Goal: Information Seeking & Learning: Learn about a topic

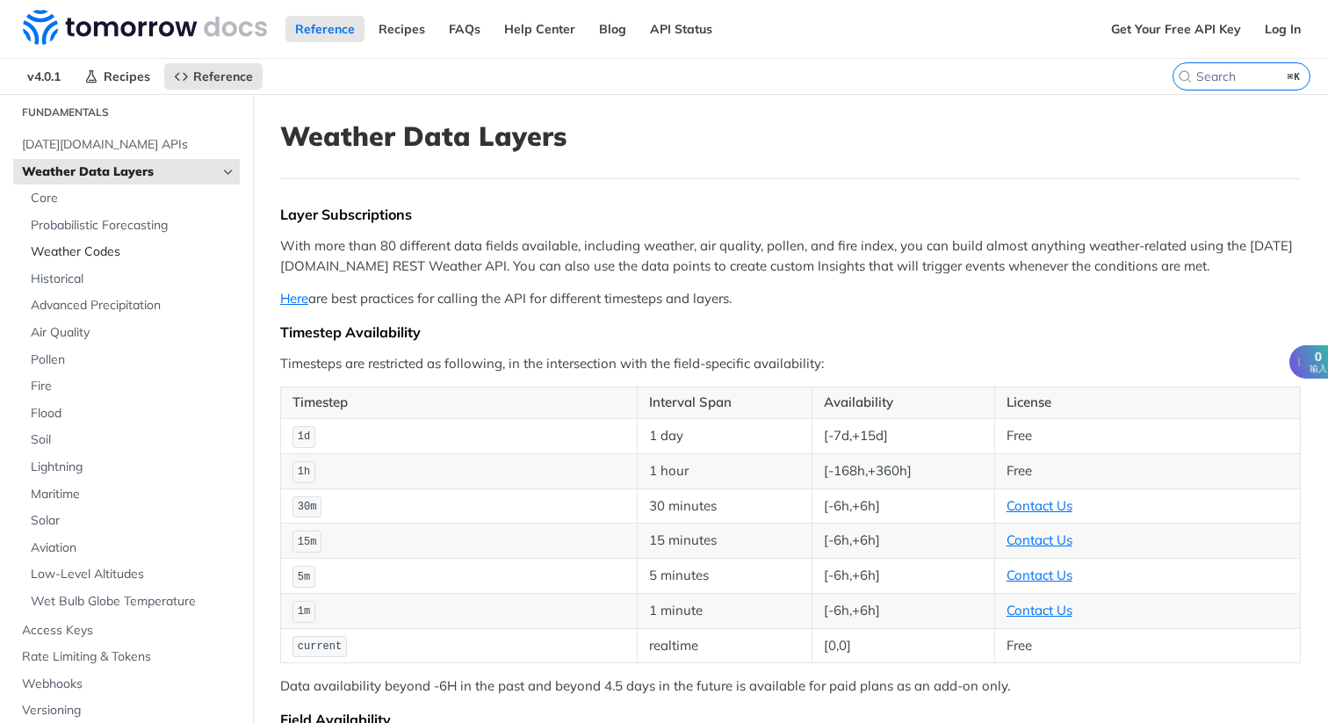
scroll to position [28, 0]
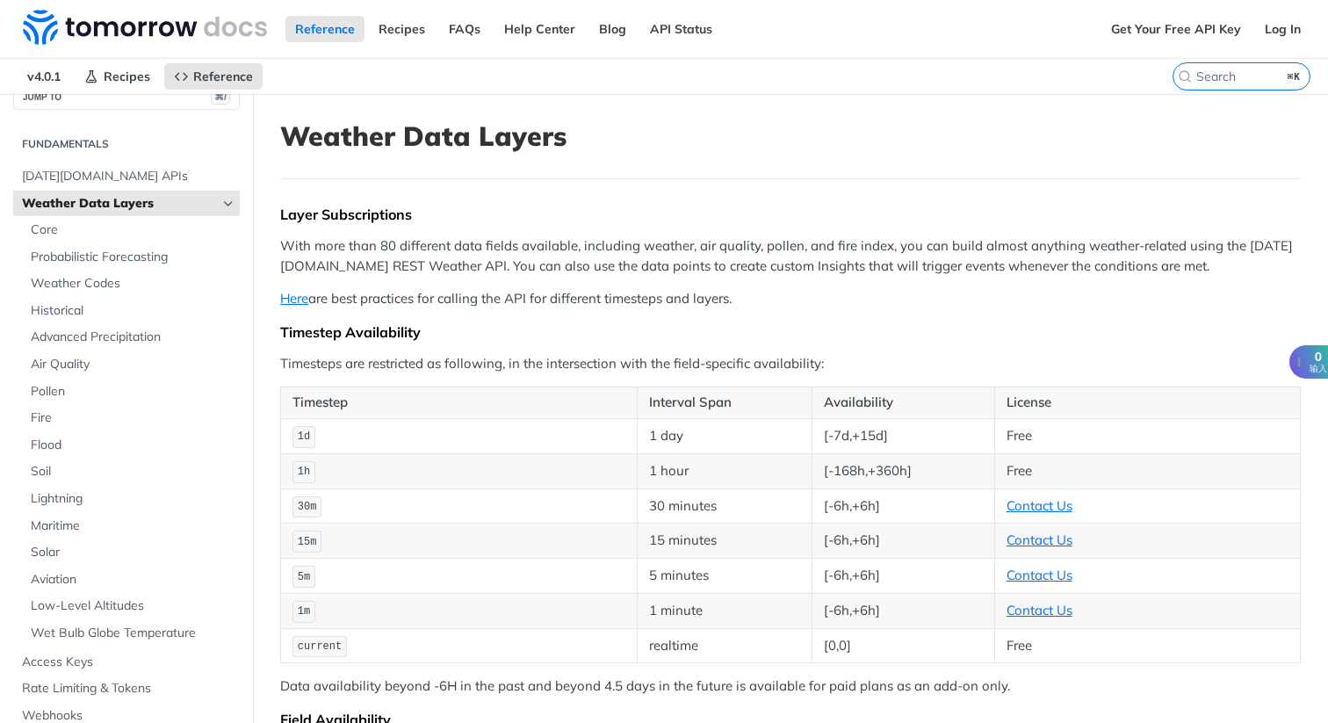
click at [228, 198] on icon "Hide subpages for Weather Data Layers" at bounding box center [228, 204] width 14 height 14
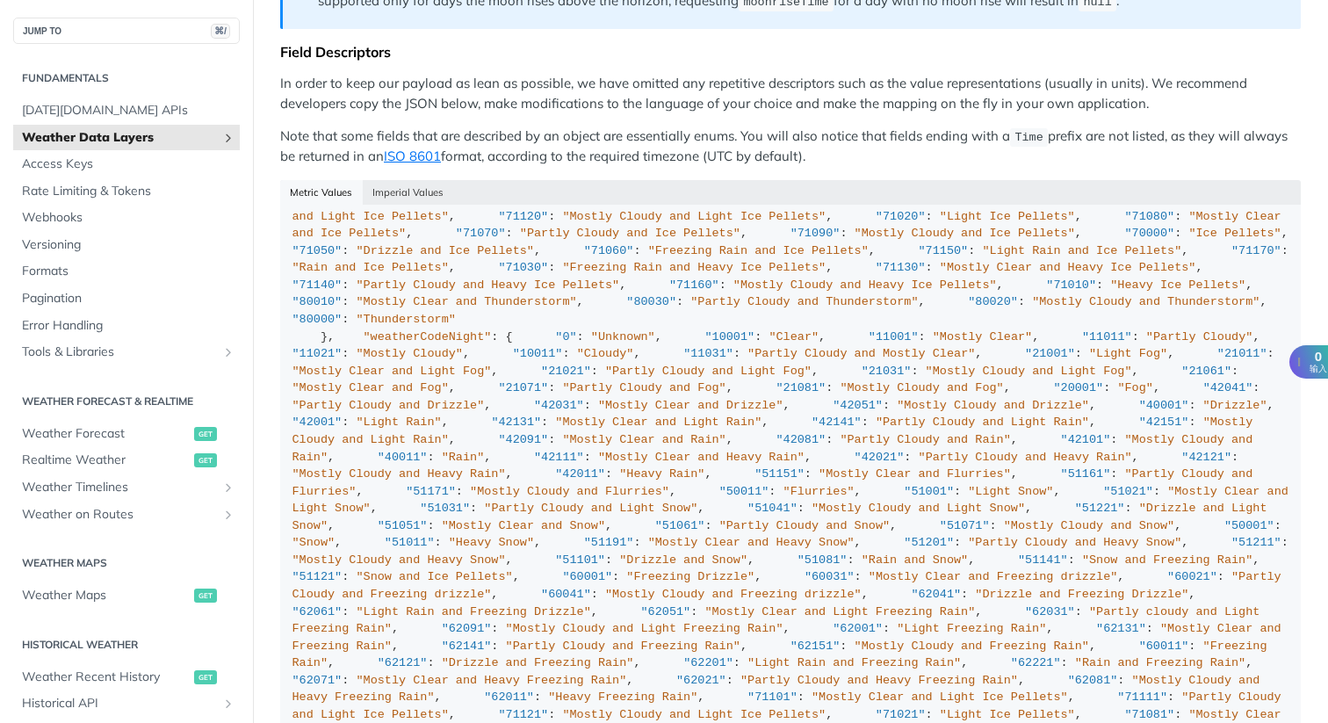
scroll to position [4700, 0]
click at [229, 140] on icon "Show subpages for Weather Data Layers" at bounding box center [228, 138] width 14 height 14
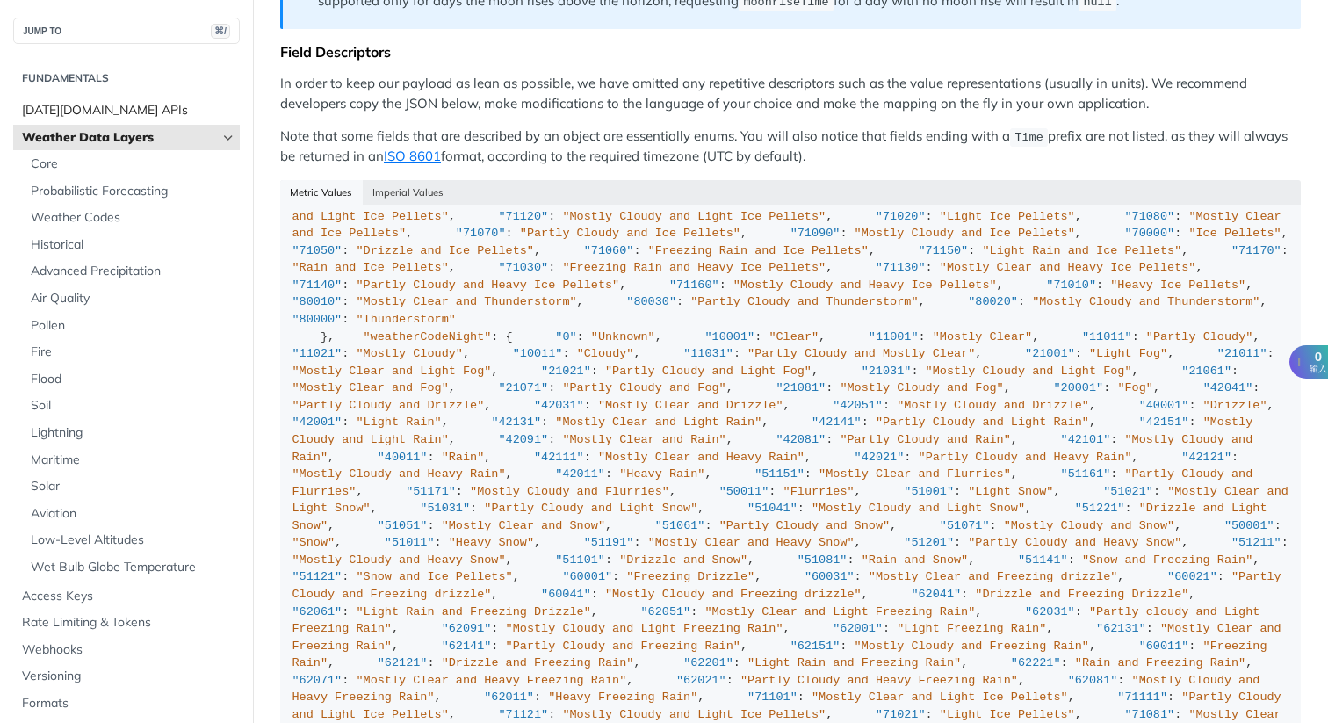
click at [147, 112] on span "[DATE][DOMAIN_NAME] APIs" at bounding box center [128, 111] width 213 height 18
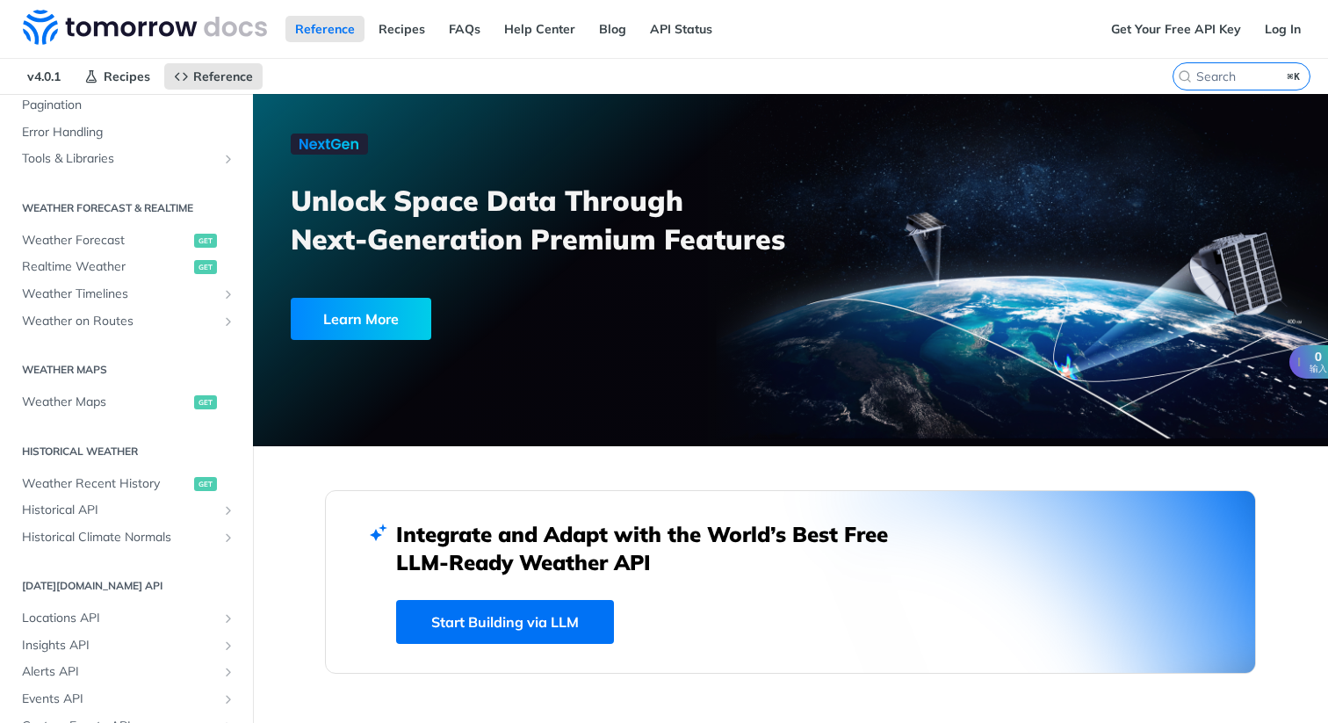
scroll to position [303, 0]
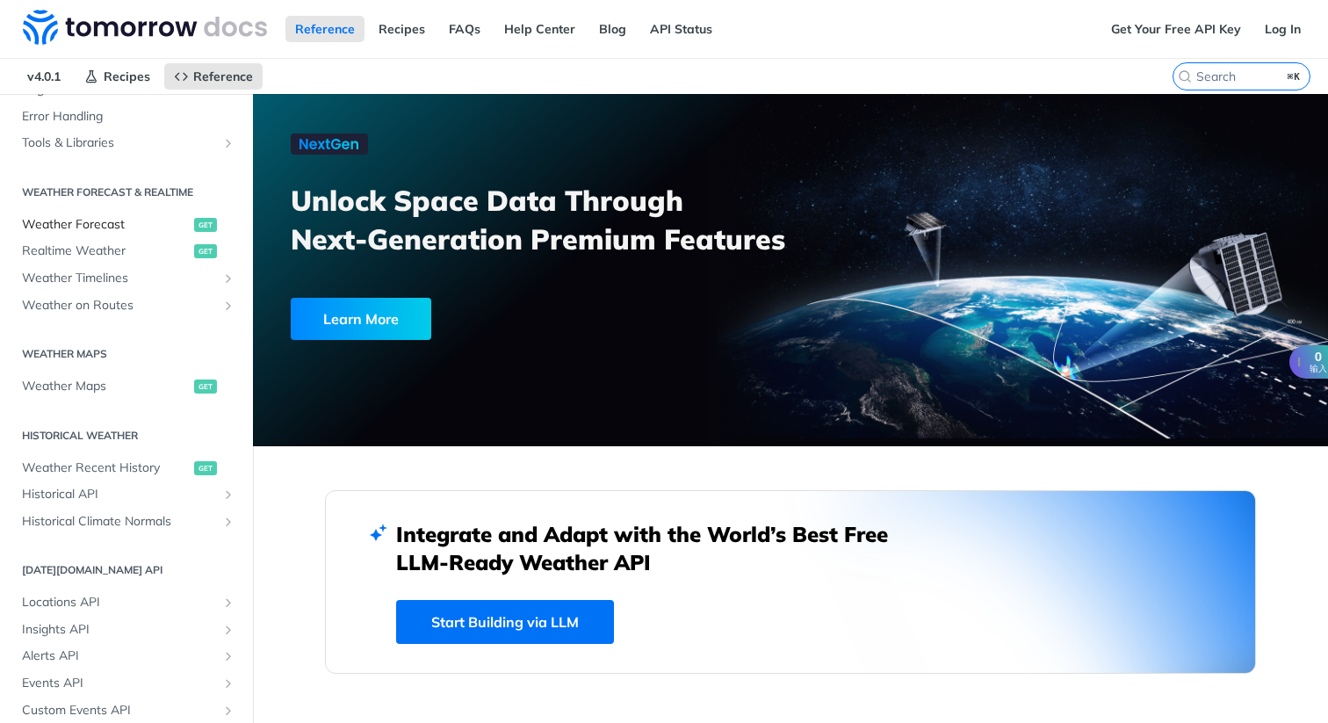
click at [117, 223] on span "Weather Forecast" at bounding box center [106, 225] width 168 height 18
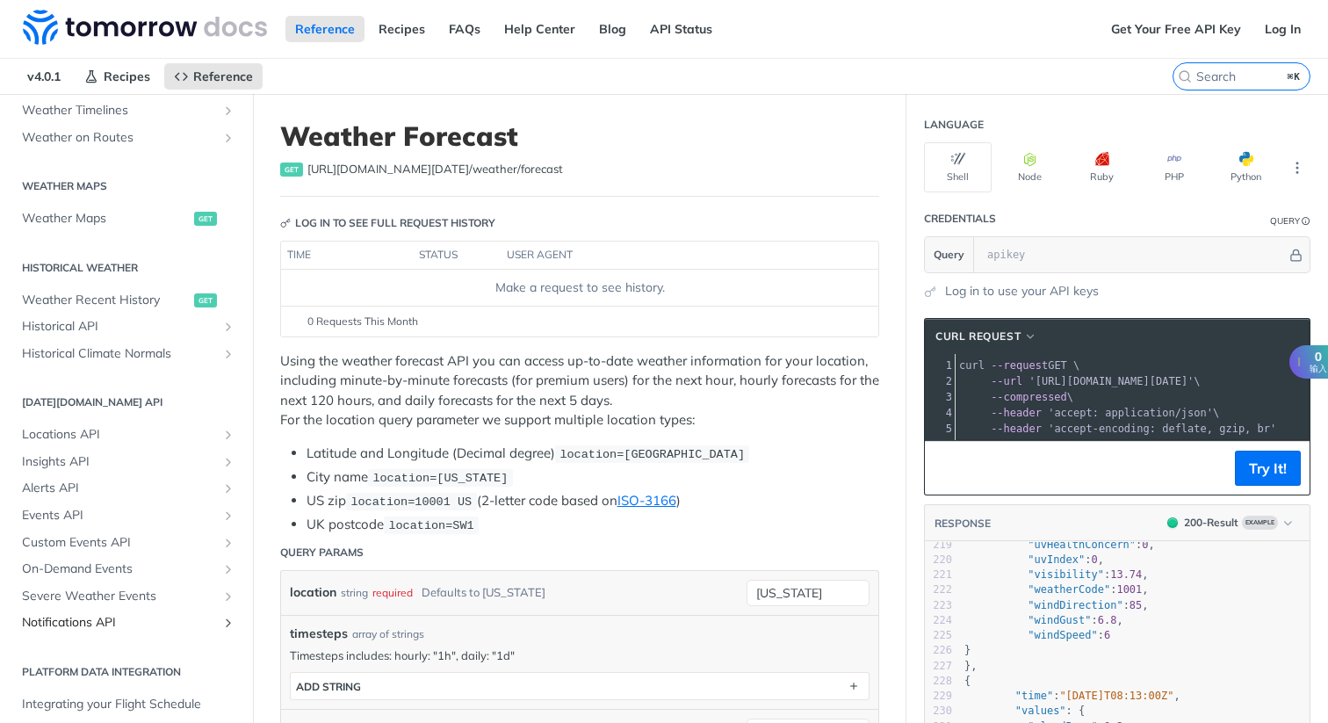
click at [231, 618] on icon "Show subpages for Notifications API" at bounding box center [228, 623] width 14 height 14
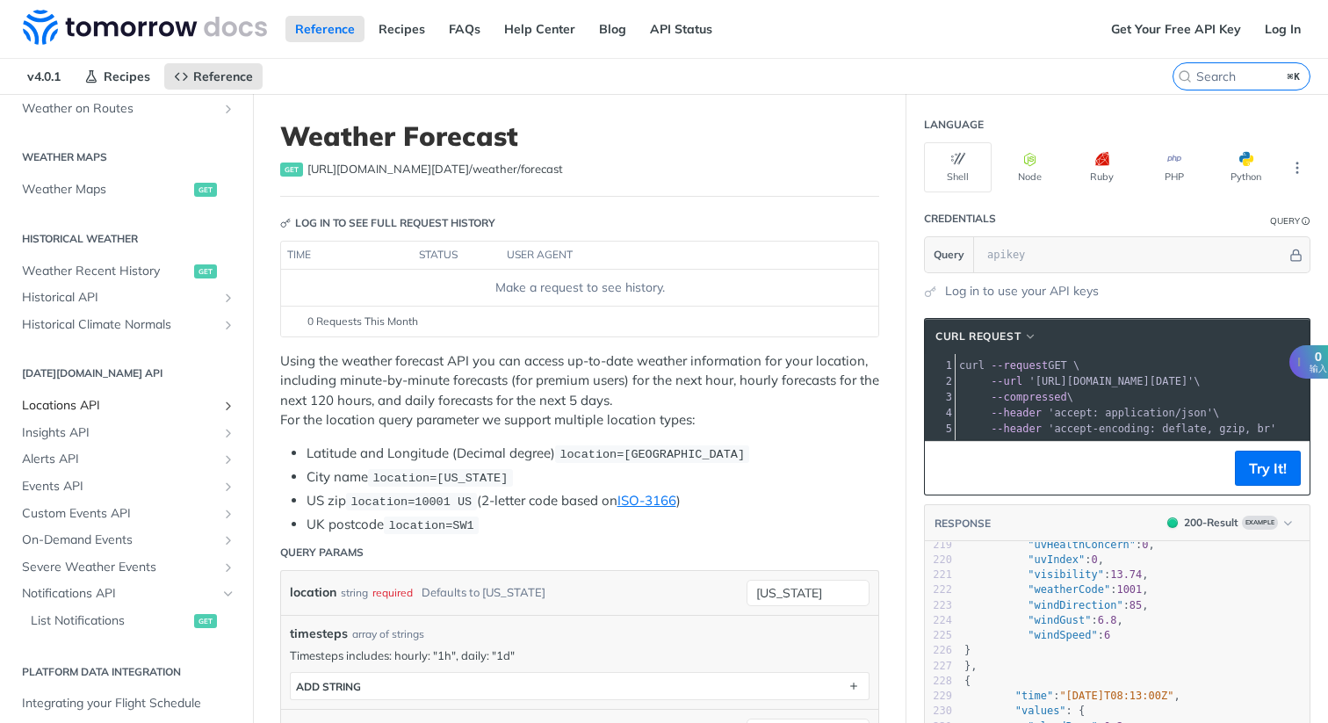
click at [231, 404] on icon "Show subpages for Locations API" at bounding box center [228, 406] width 14 height 14
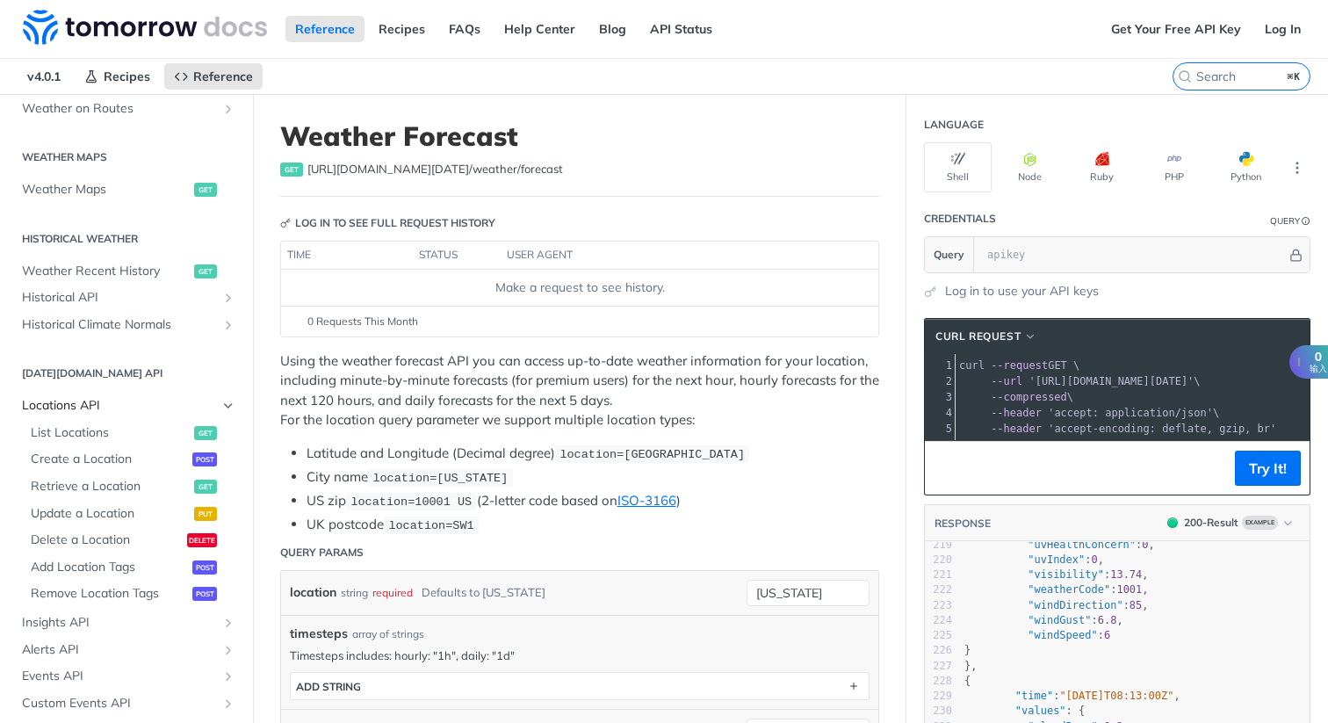
click at [231, 404] on icon "Hide subpages for Locations API" at bounding box center [228, 406] width 14 height 14
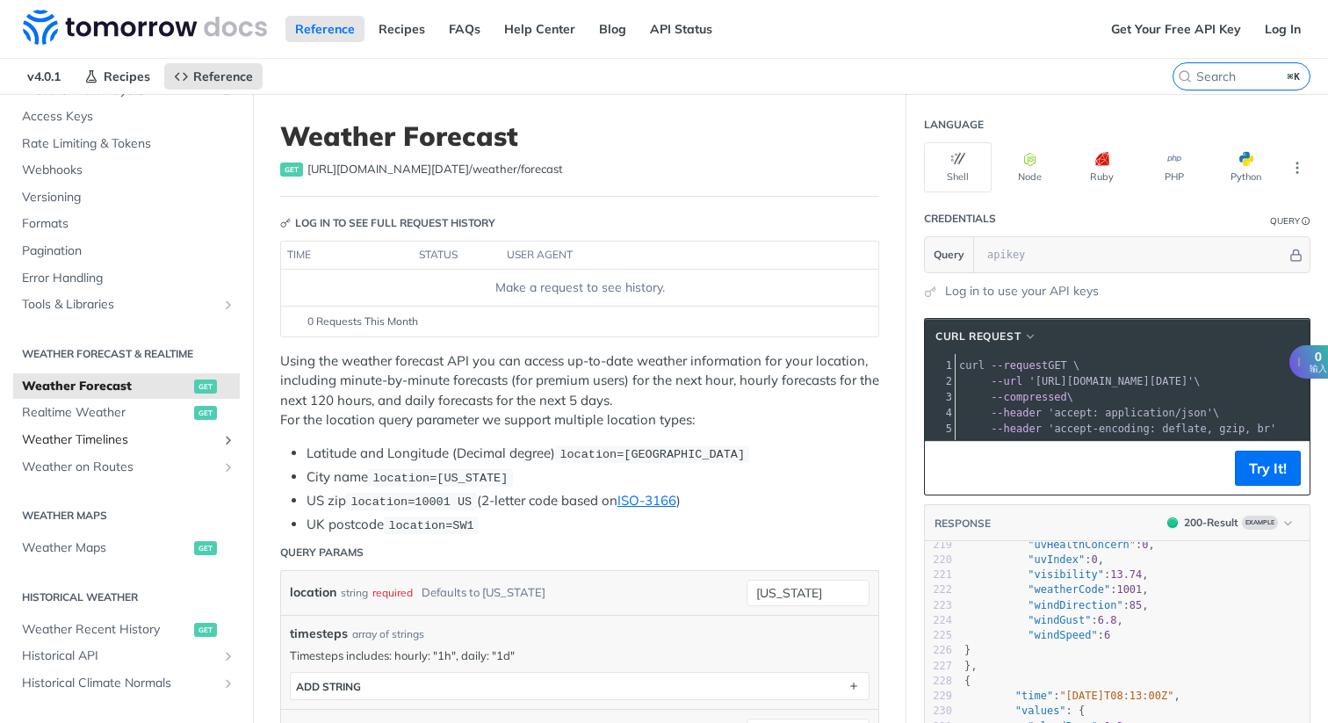
click at [230, 437] on icon "Show subpages for Weather Timelines" at bounding box center [228, 440] width 14 height 14
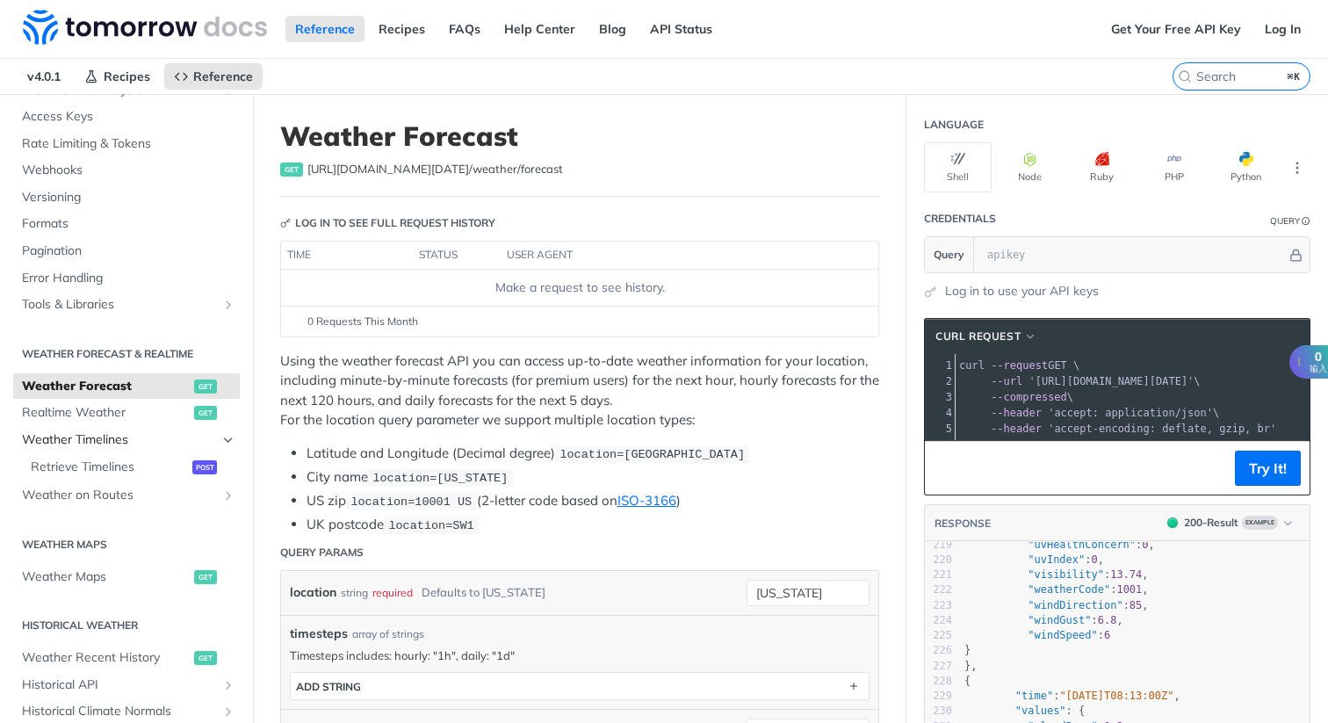
click at [230, 437] on icon "Hide subpages for Weather Timelines" at bounding box center [228, 440] width 14 height 14
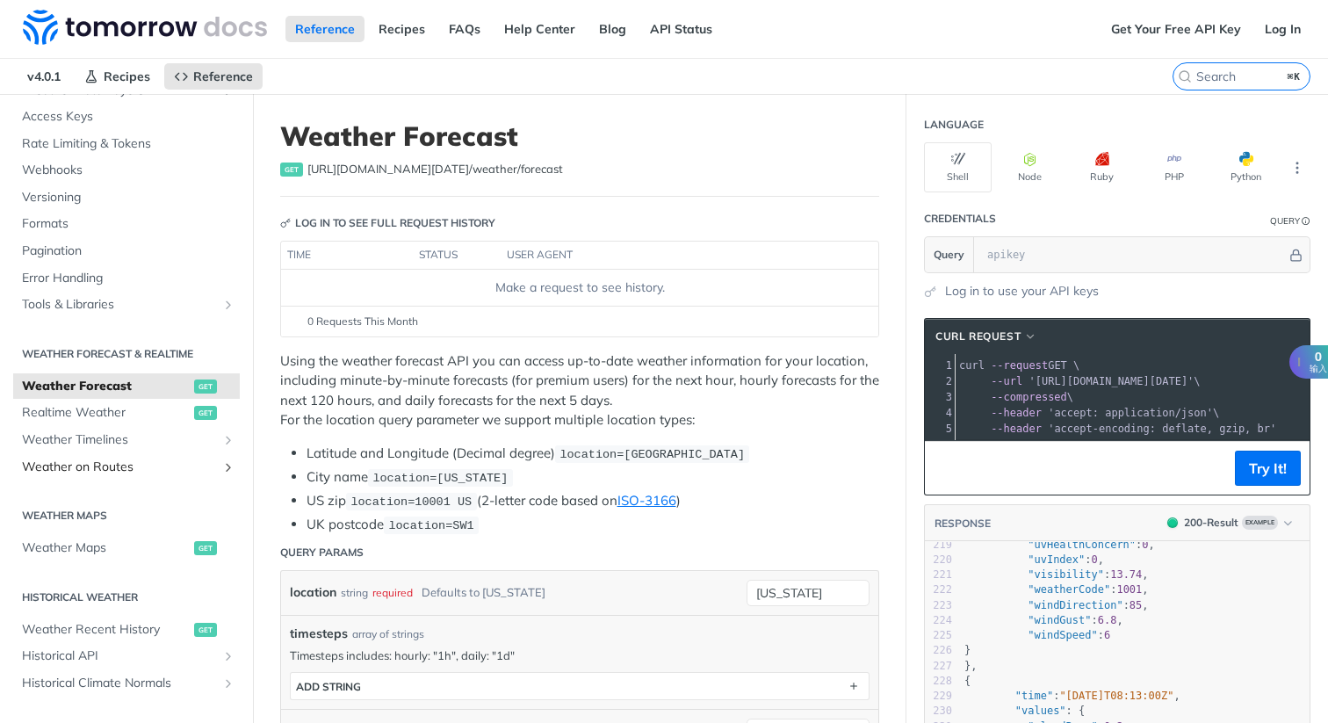
click at [229, 458] on link "Weather on Routes" at bounding box center [126, 467] width 227 height 26
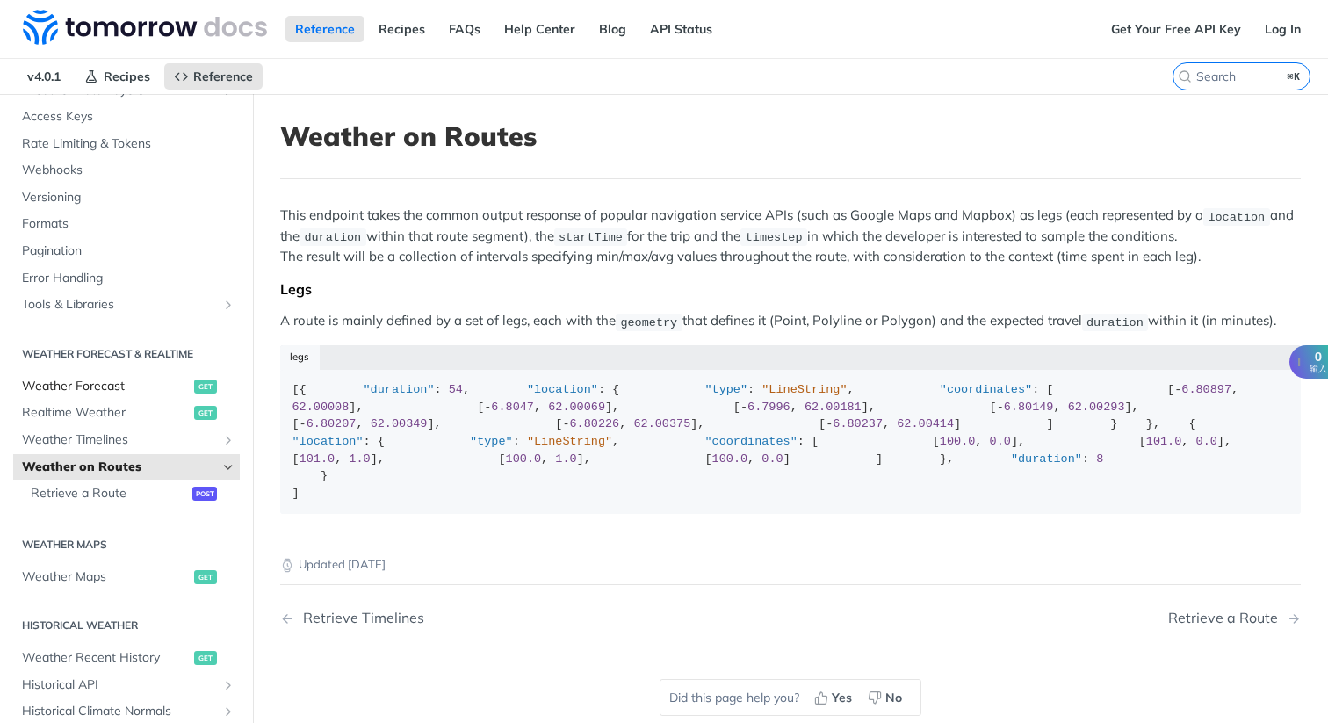
click at [129, 387] on span "Weather Forecast" at bounding box center [106, 387] width 168 height 18
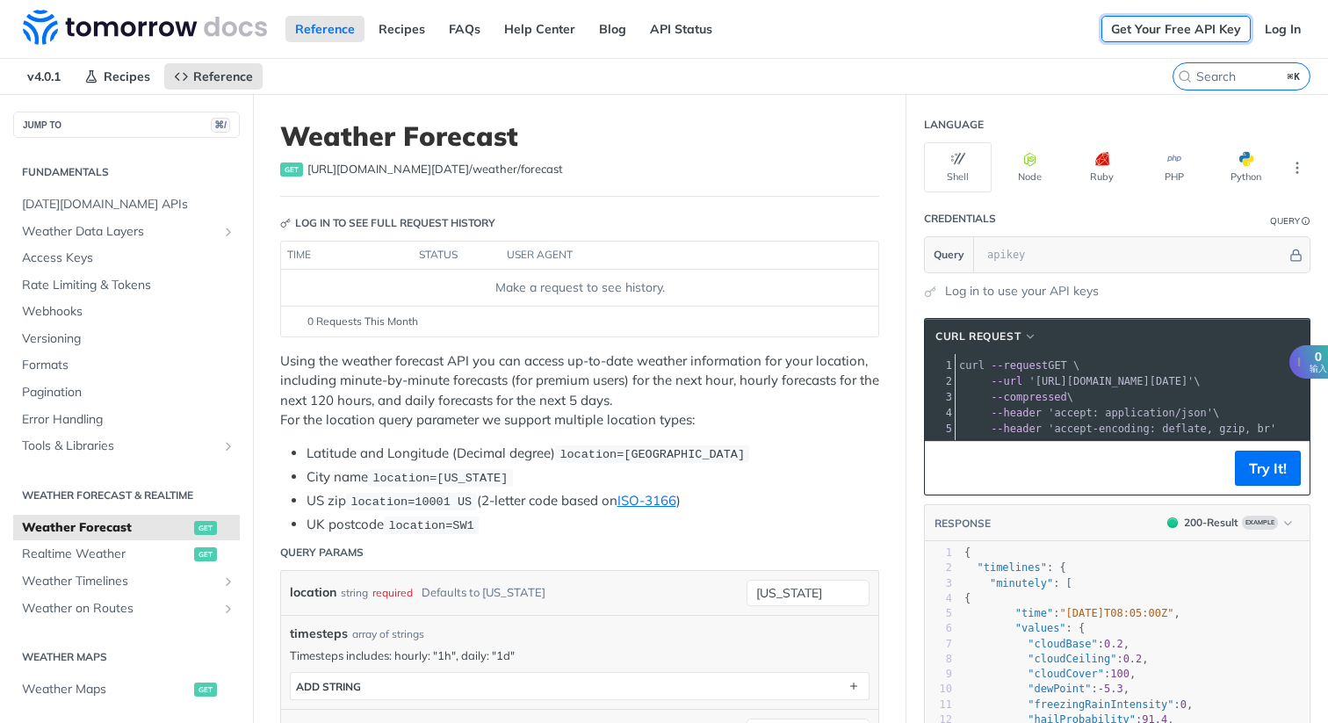
click at [1174, 33] on link "Get Your Free API Key" at bounding box center [1175, 29] width 149 height 26
click at [1146, 25] on link "Get Your Free API Key" at bounding box center [1175, 29] width 149 height 26
click at [644, 29] on link "API Status" at bounding box center [681, 29] width 82 height 26
click at [459, 27] on link "FAQs" at bounding box center [464, 29] width 51 height 26
click at [534, 38] on link "Help Center" at bounding box center [540, 29] width 90 height 26
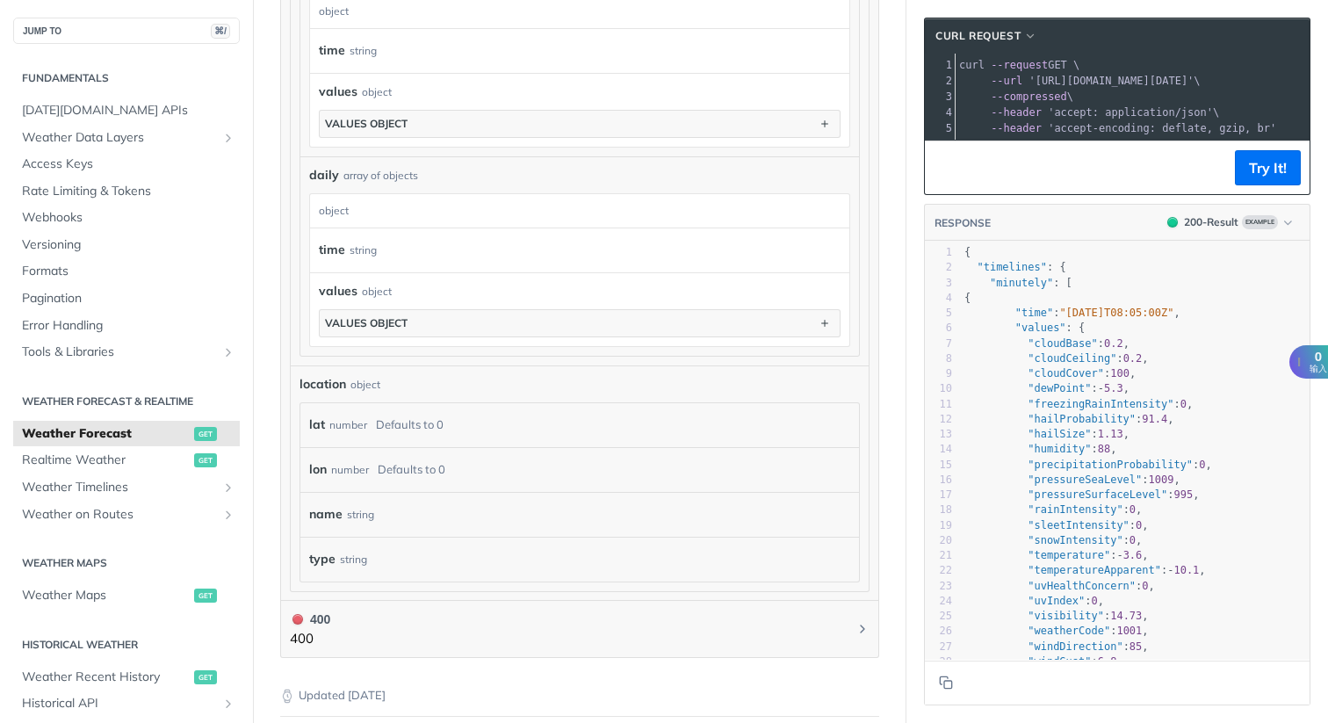
scroll to position [1629, 0]
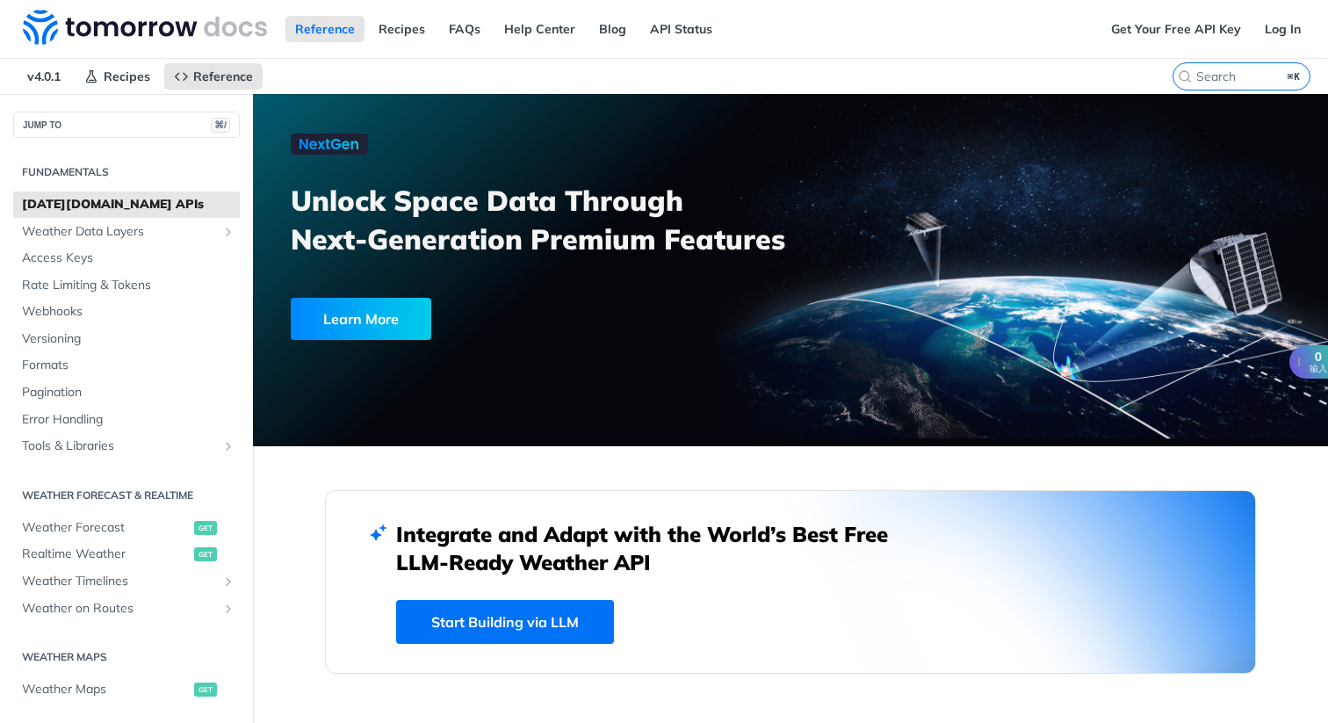
click at [145, 207] on span "[DATE][DOMAIN_NAME] APIs" at bounding box center [128, 205] width 213 height 18
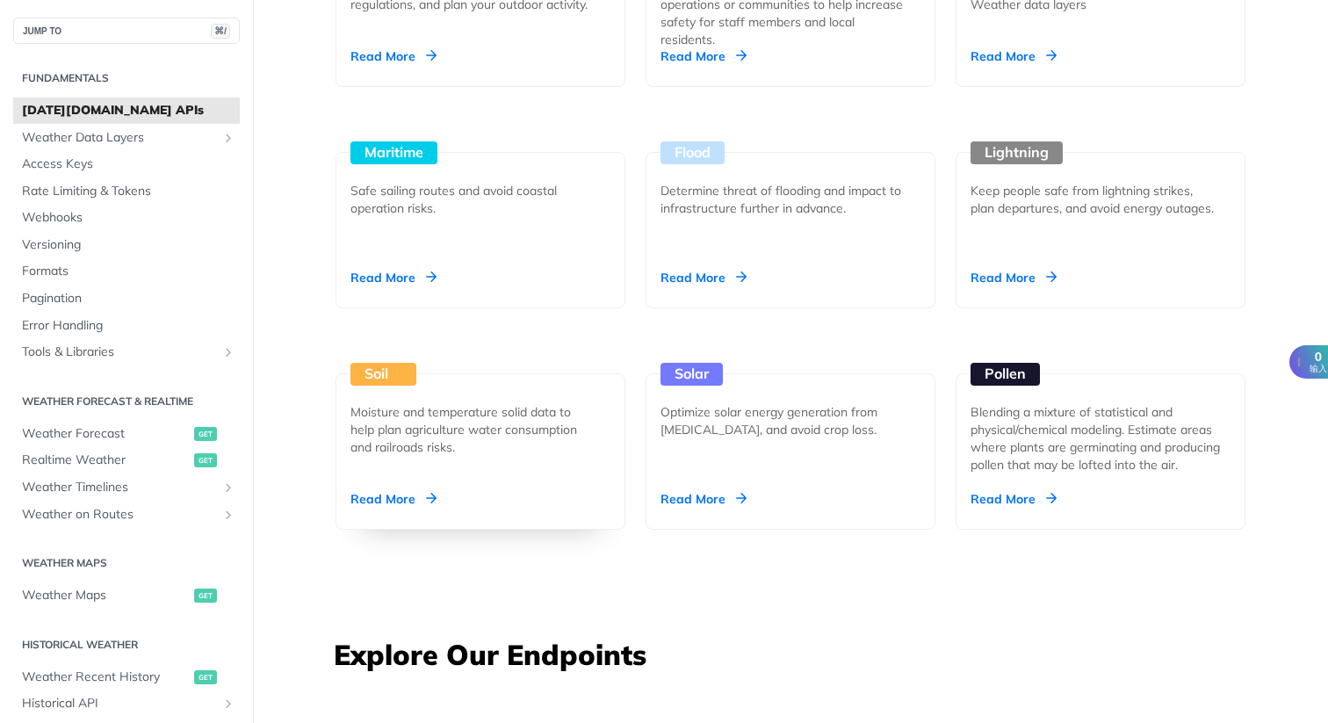
scroll to position [1629, 0]
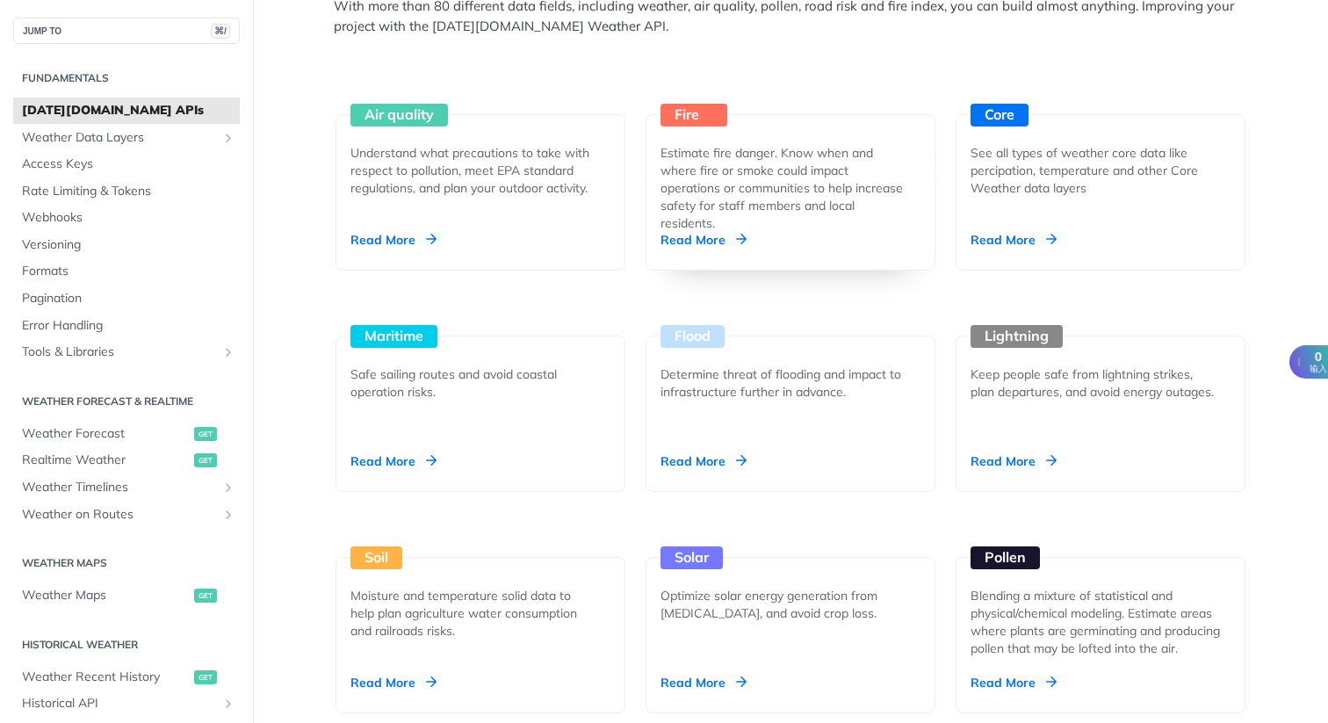
click at [717, 158] on div "Estimate fire danger. Know when and where fire or smoke could impact operations…" at bounding box center [784, 188] width 246 height 88
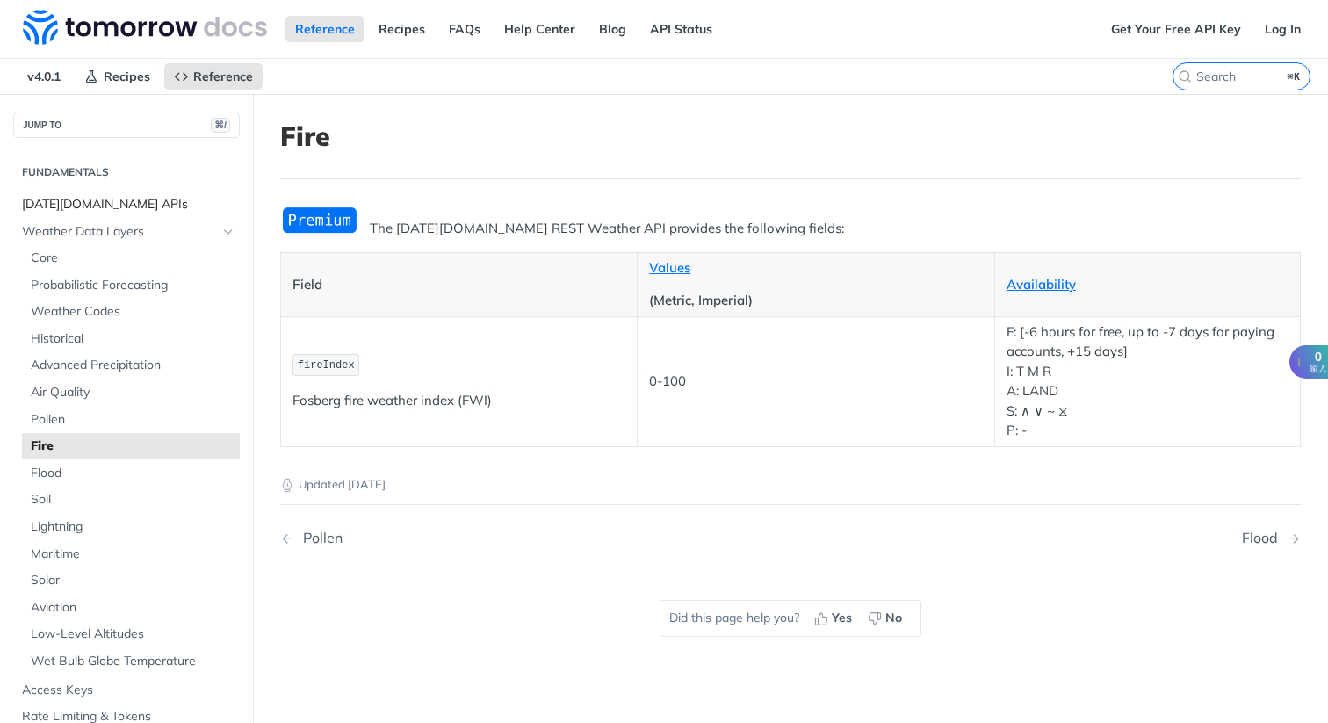
click at [119, 206] on span "[DATE][DOMAIN_NAME] APIs" at bounding box center [128, 205] width 213 height 18
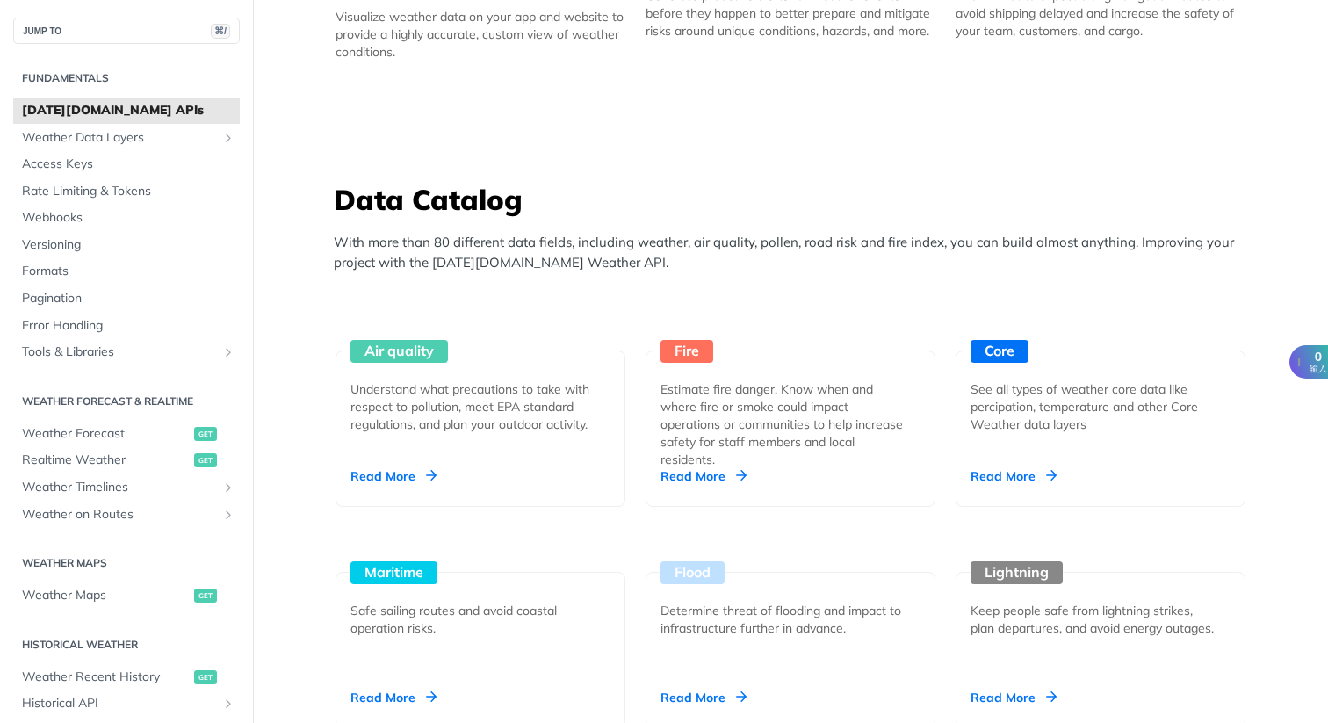
scroll to position [1394, 0]
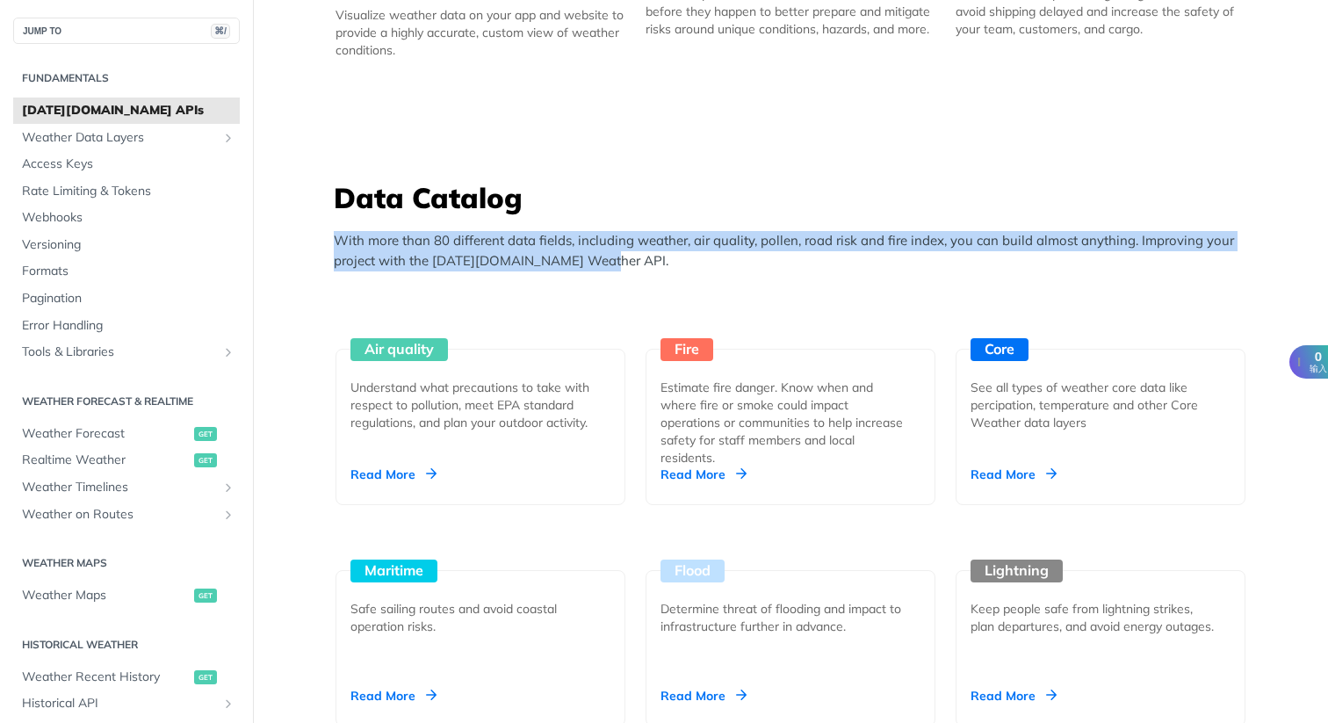
drag, startPoint x: 336, startPoint y: 242, endPoint x: 592, endPoint y: 254, distance: 255.9
click at [592, 254] on p "With more than 80 different data fields, including weather, air quality, pollen…" at bounding box center [795, 251] width 922 height 40
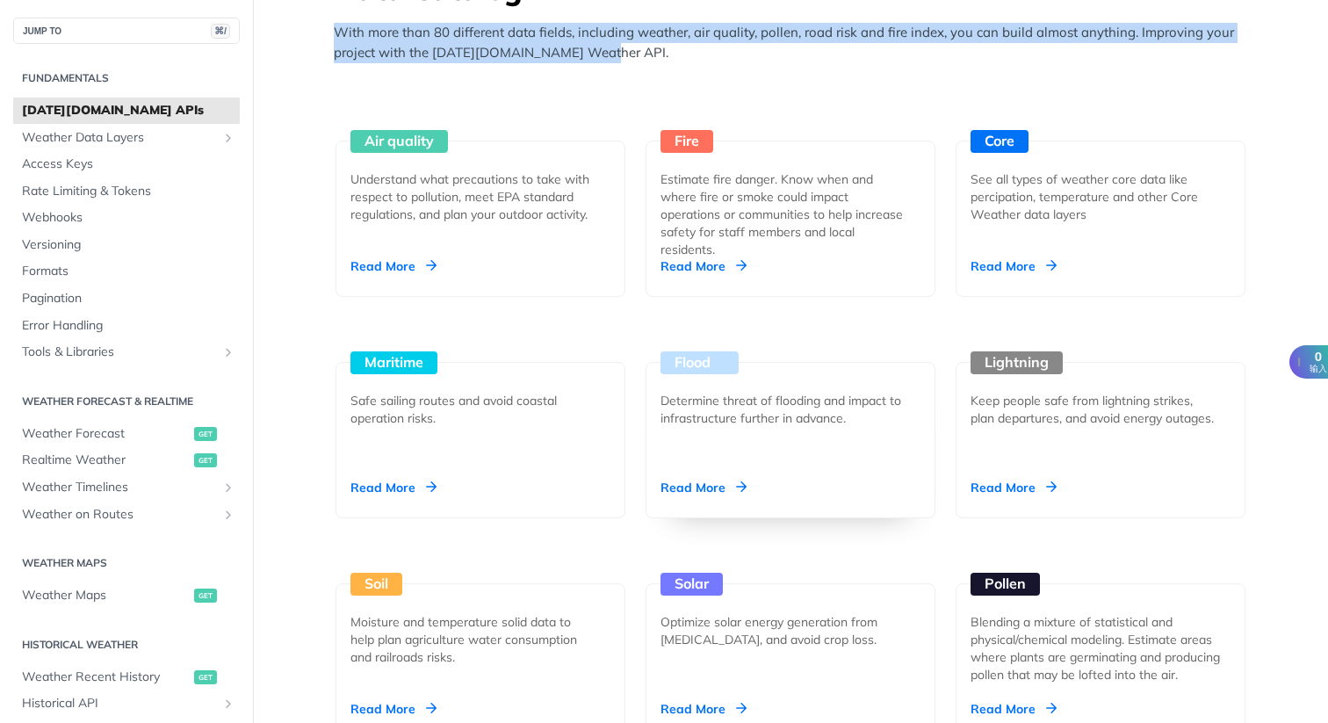
scroll to position [1613, 0]
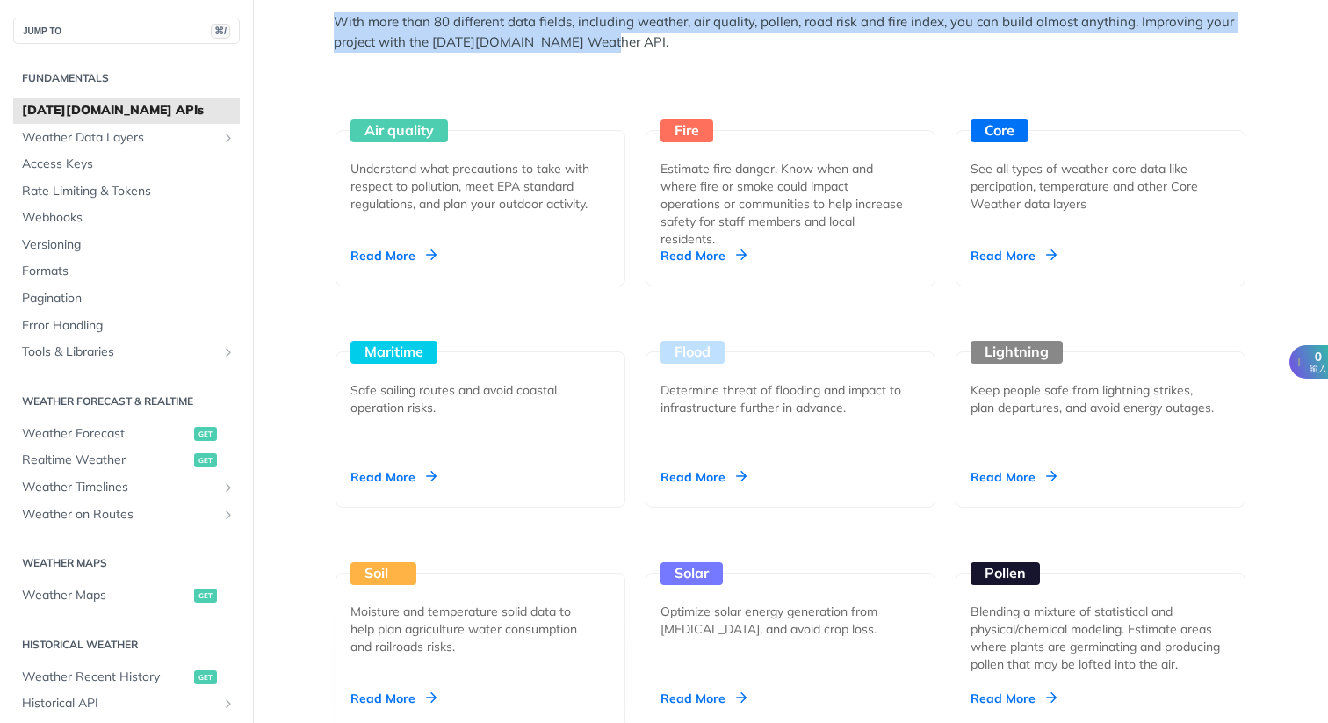
click at [445, 637] on div "Moisture and temperature solid data to help plan agriculture water consumption …" at bounding box center [473, 629] width 246 height 53
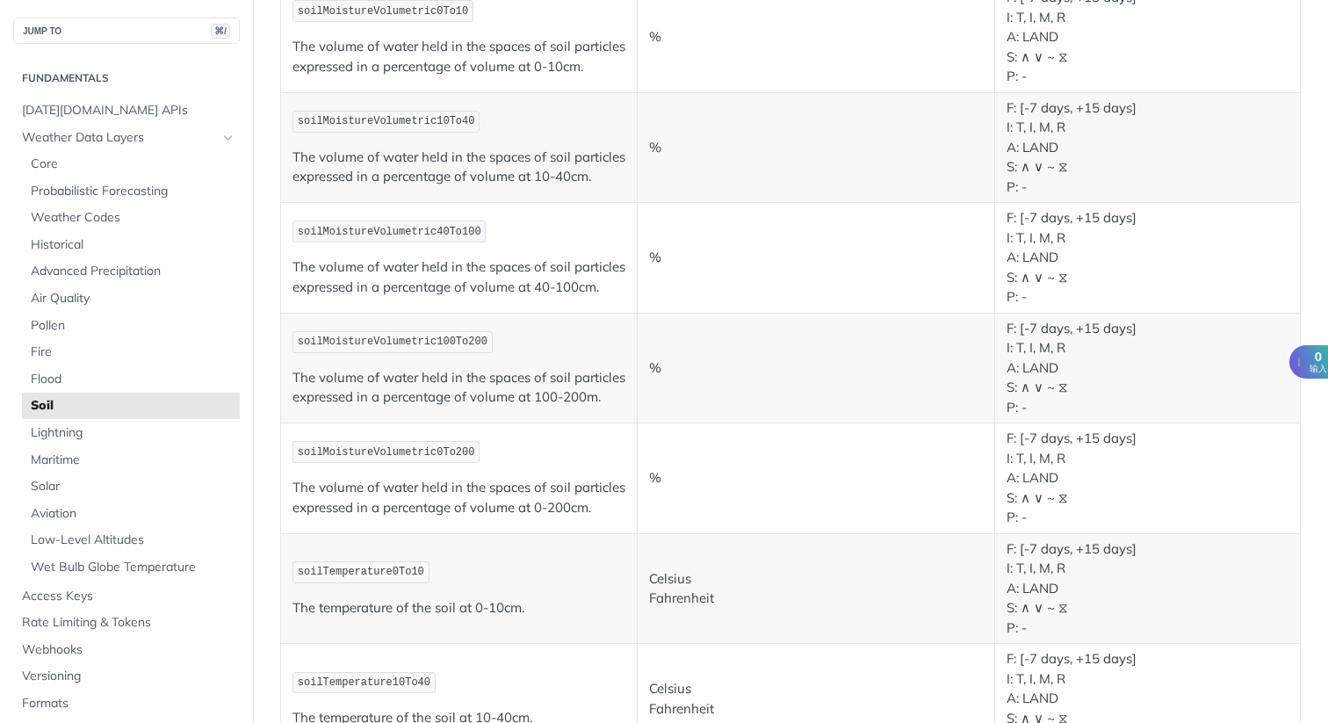
scroll to position [380, 0]
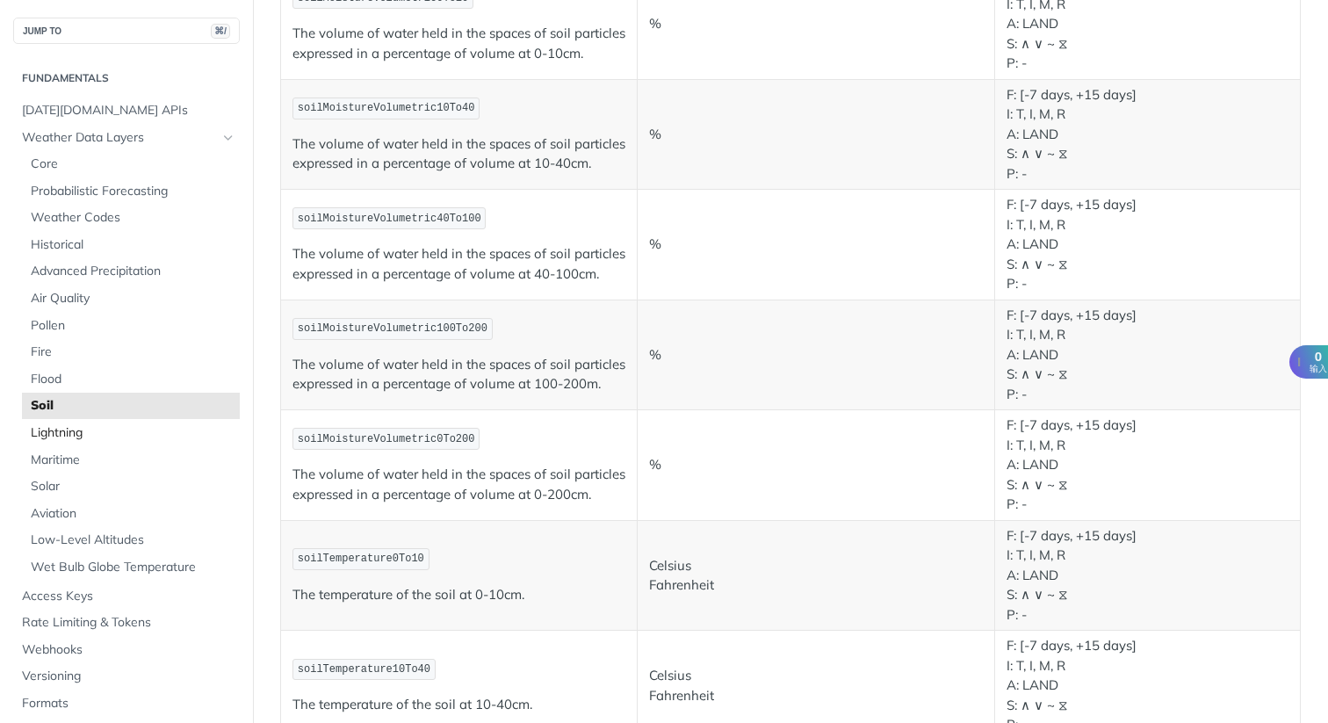
click at [121, 431] on span "Lightning" at bounding box center [133, 433] width 205 height 18
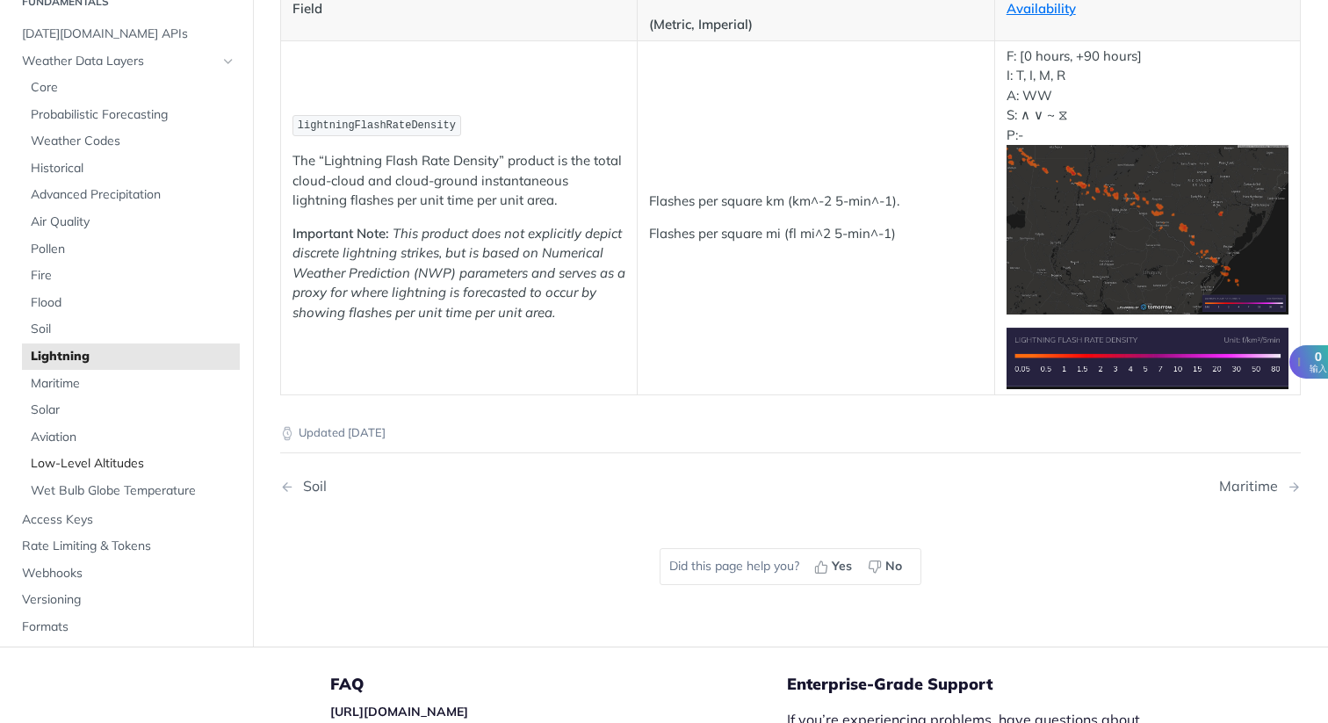
scroll to position [220, 0]
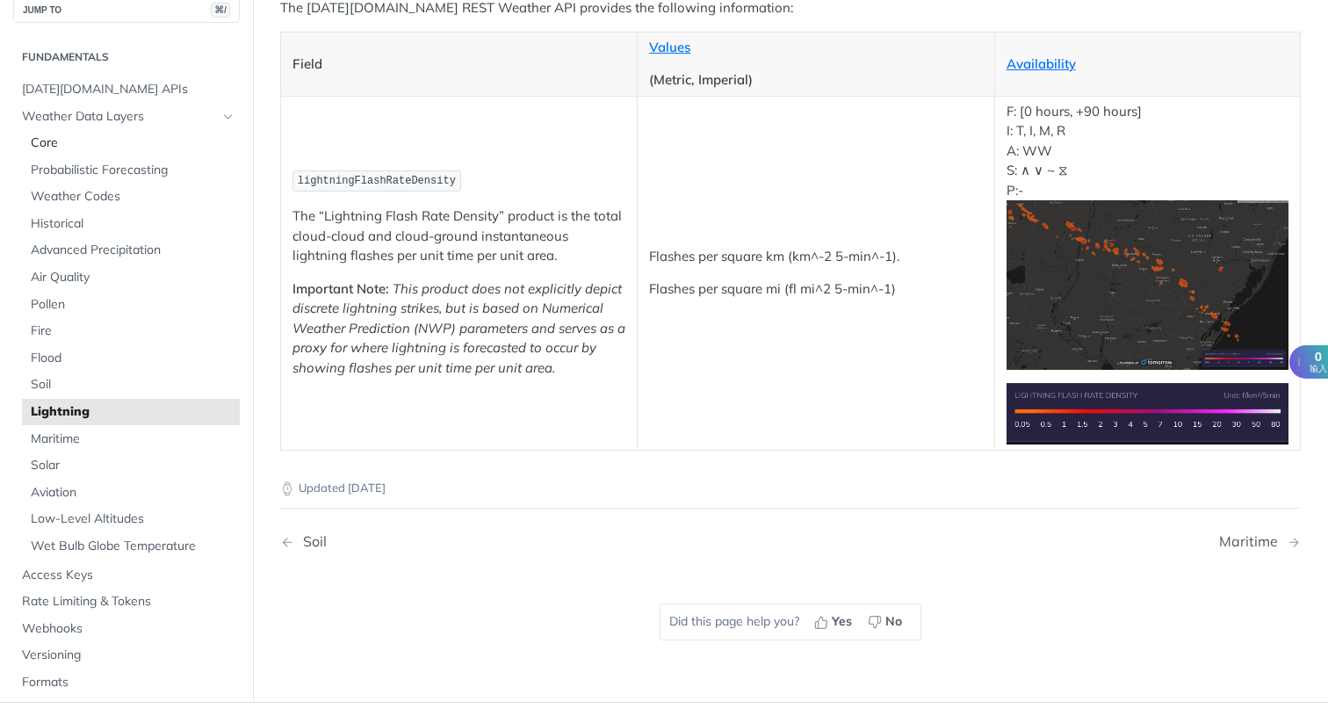
click at [123, 136] on span "Core" at bounding box center [133, 143] width 205 height 18
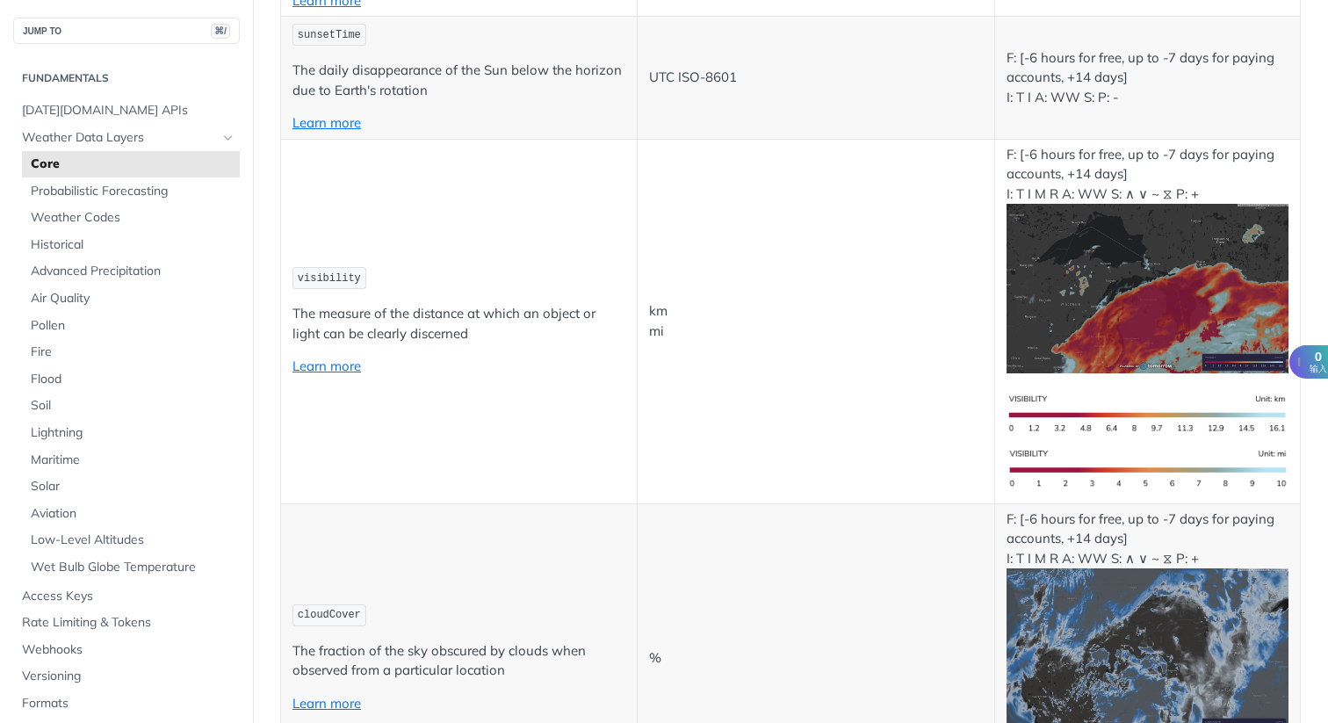
scroll to position [4531, 0]
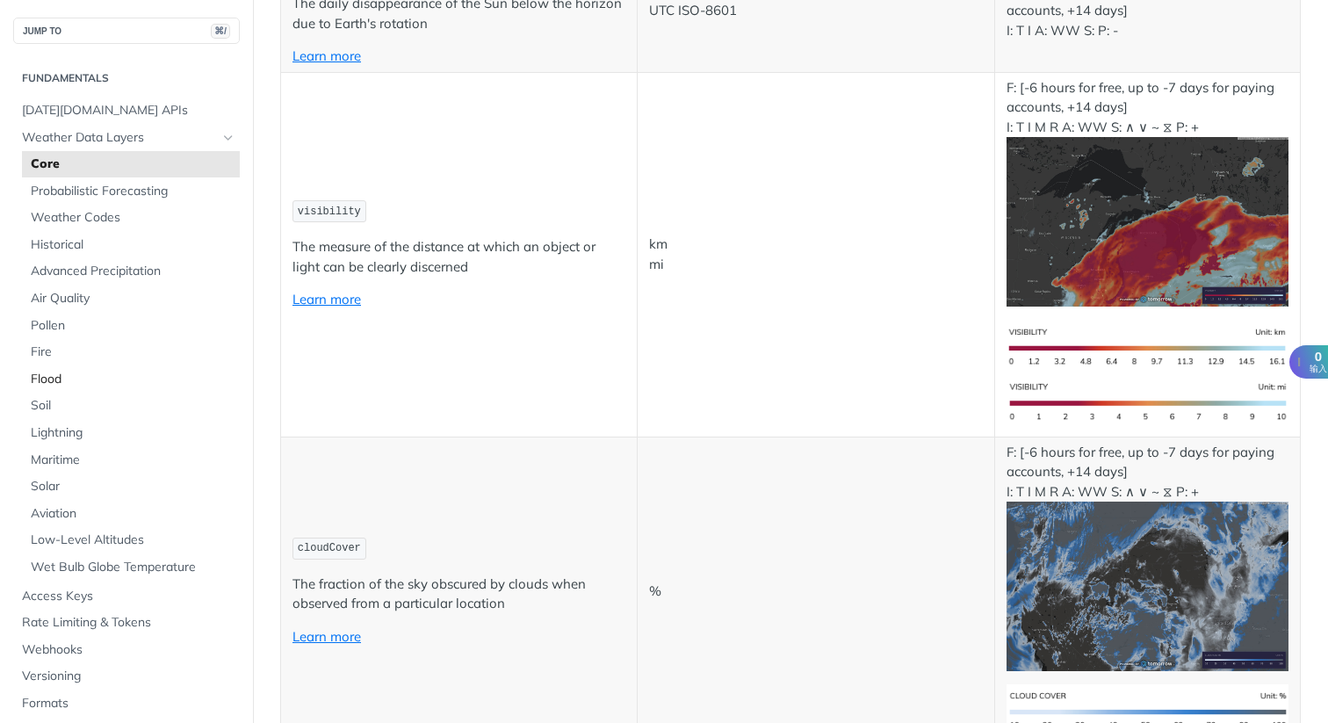
click at [55, 378] on span "Flood" at bounding box center [133, 380] width 205 height 18
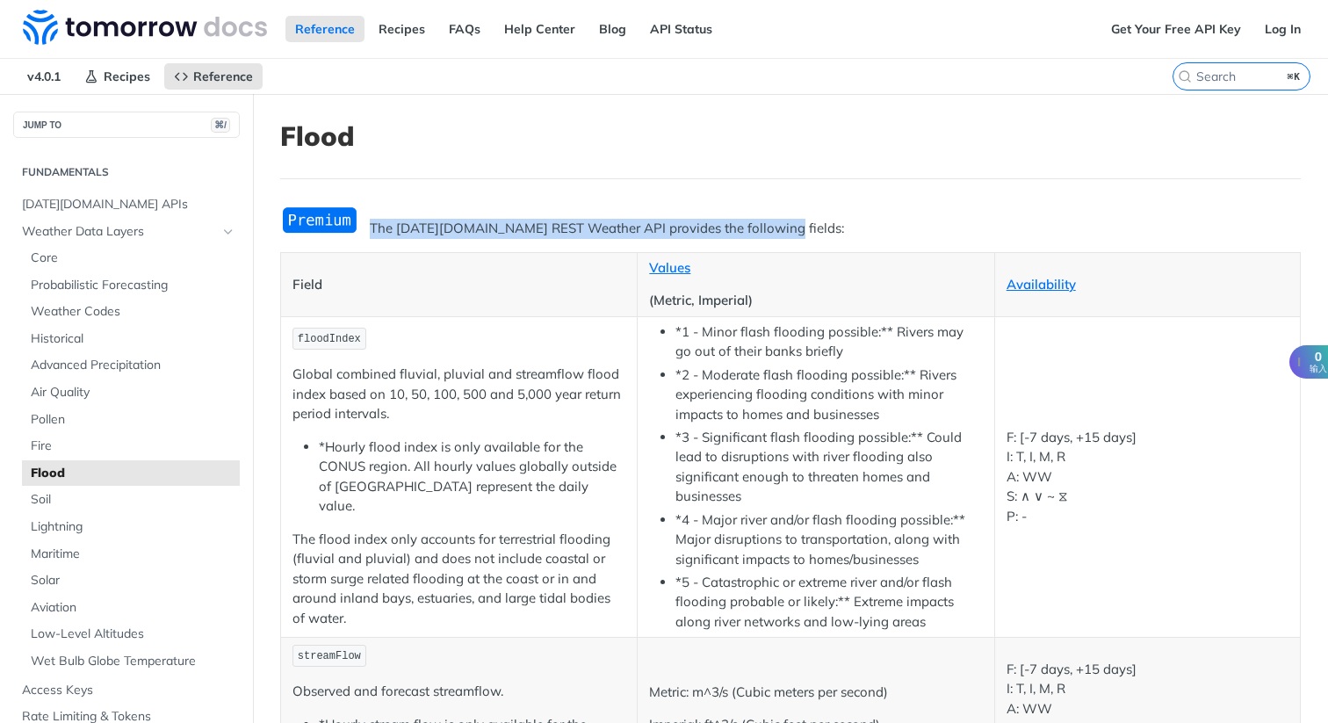
drag, startPoint x: 372, startPoint y: 229, endPoint x: 778, endPoint y: 228, distance: 405.8
click at [778, 228] on p "The [DATE][DOMAIN_NAME] REST Weather API provides the following fields:" at bounding box center [790, 229] width 1021 height 20
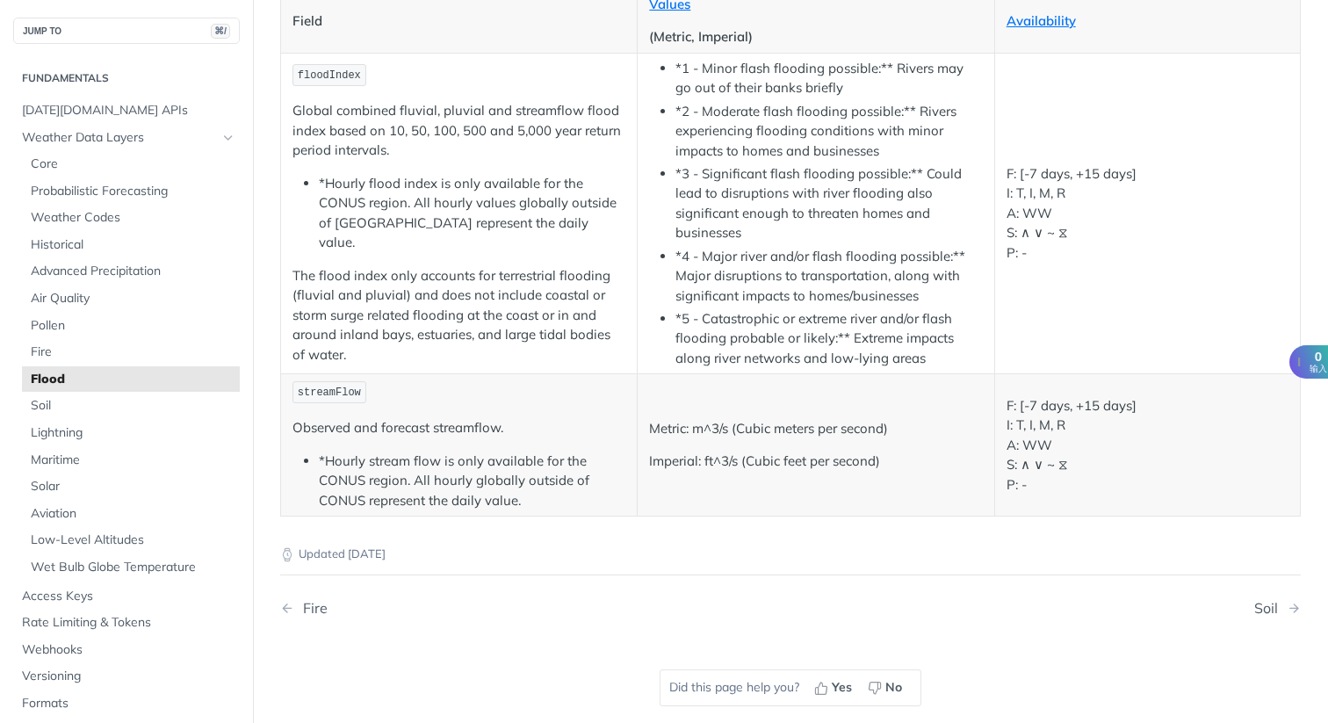
scroll to position [12, 0]
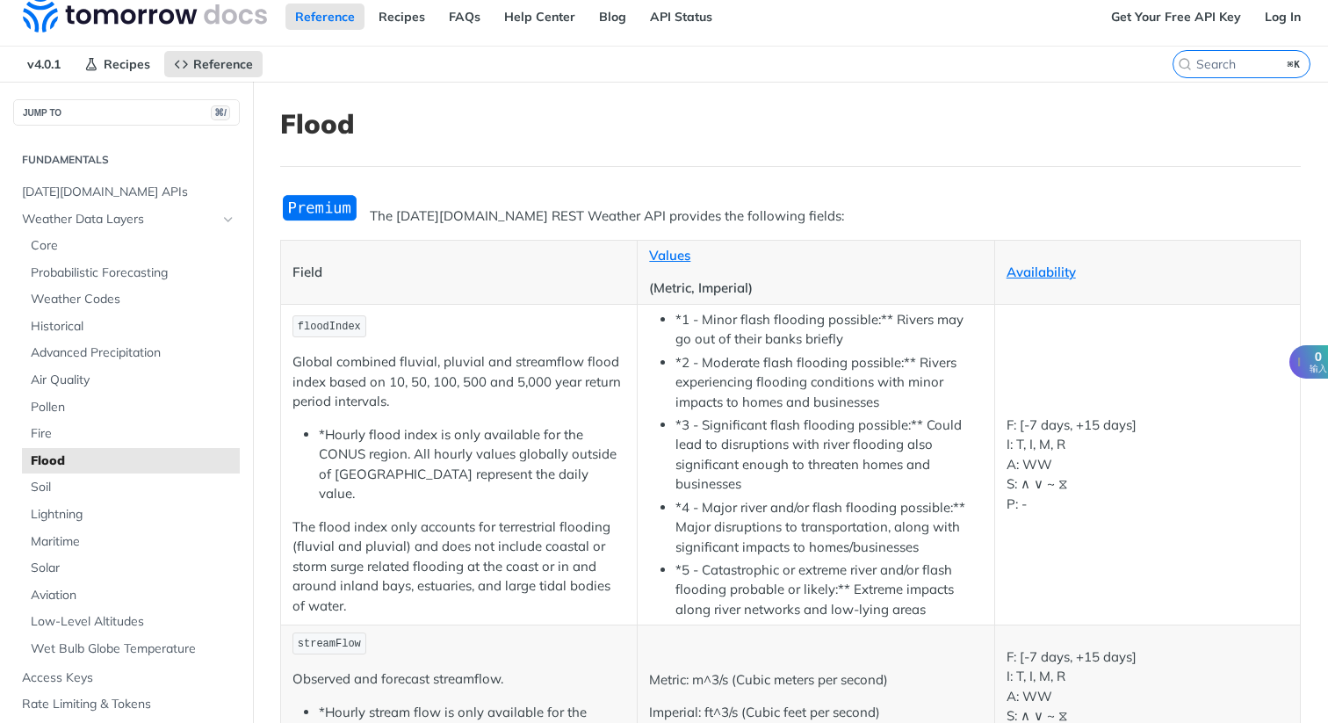
click at [442, 371] on p "Global combined fluvial, pluvial and streamflow flood index based on 10, 50, 10…" at bounding box center [459, 382] width 333 height 60
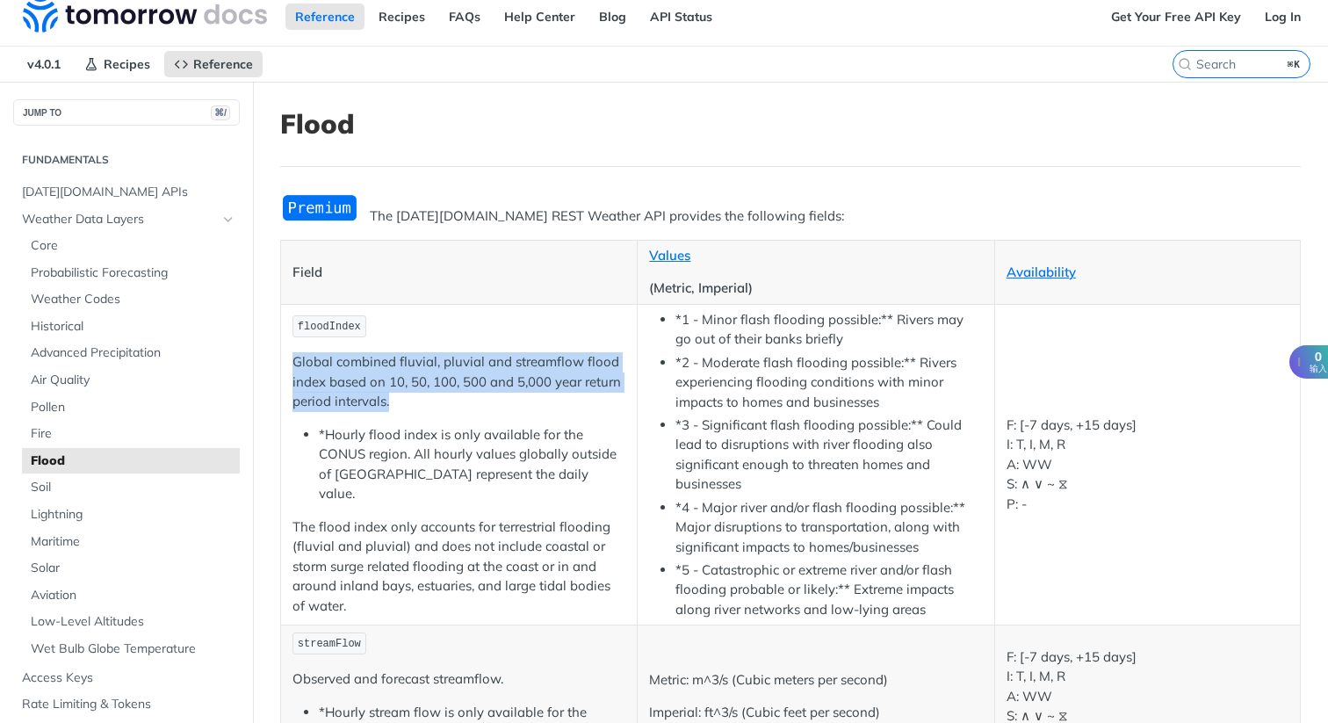
drag, startPoint x: 294, startPoint y: 374, endPoint x: 485, endPoint y: 419, distance: 195.8
click at [485, 412] on p "Global combined fluvial, pluvial and streamflow flood index based on 10, 50, 10…" at bounding box center [459, 382] width 333 height 60
click at [65, 513] on span "Lightning" at bounding box center [133, 515] width 205 height 18
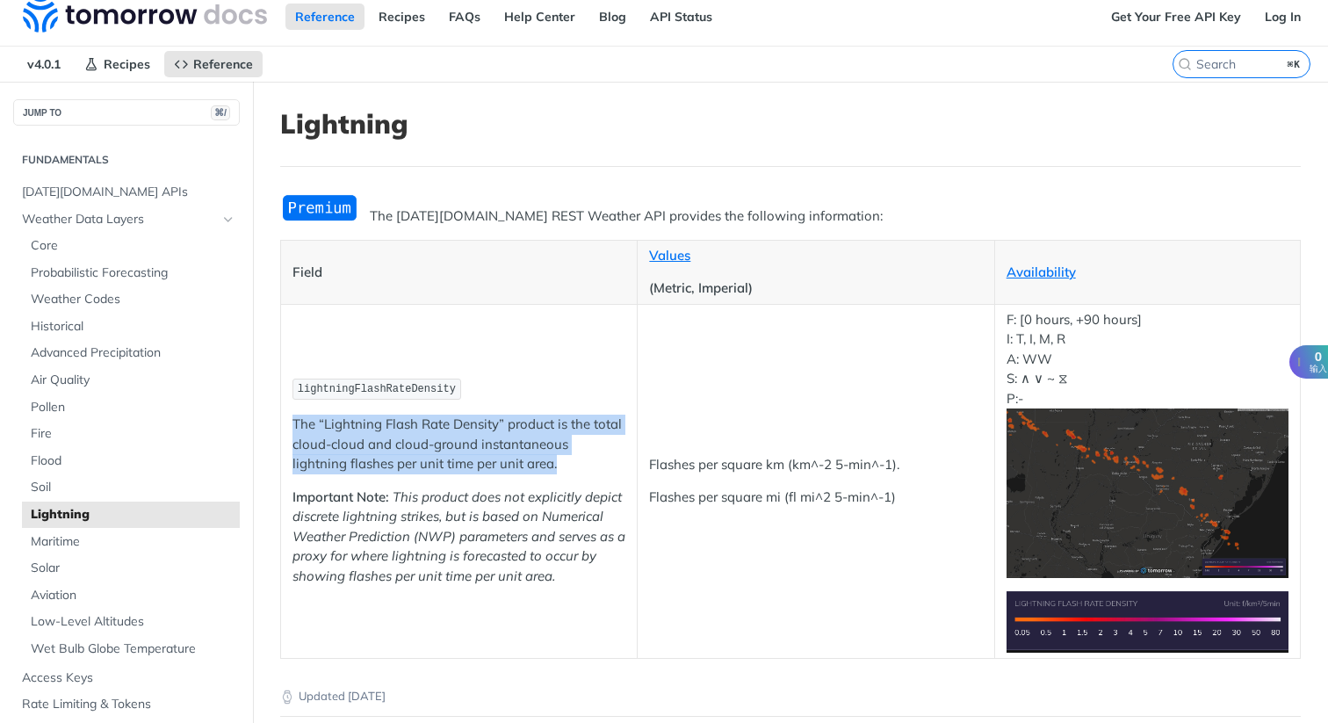
drag, startPoint x: 294, startPoint y: 424, endPoint x: 527, endPoint y: 468, distance: 236.9
click at [527, 468] on p "The “Lightning Flash Rate Density” product is the total cloud-cloud and cloud-g…" at bounding box center [459, 445] width 333 height 60
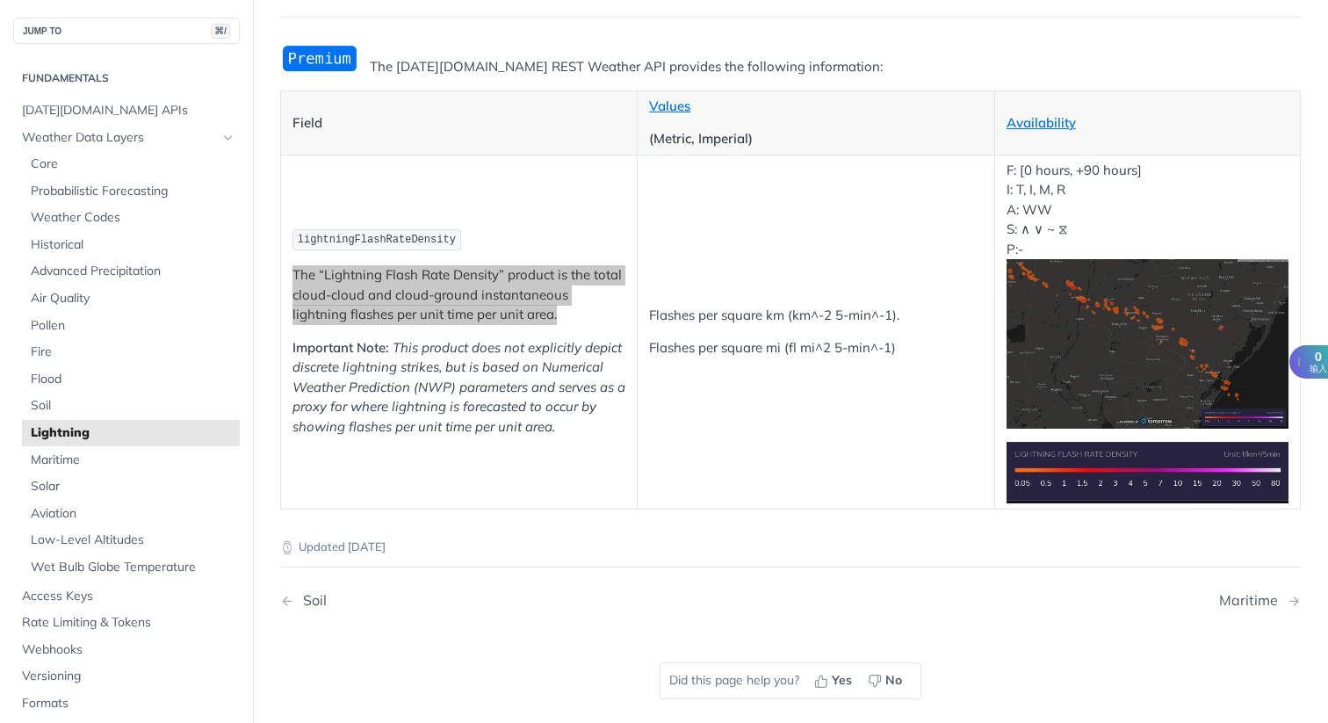
scroll to position [218, 0]
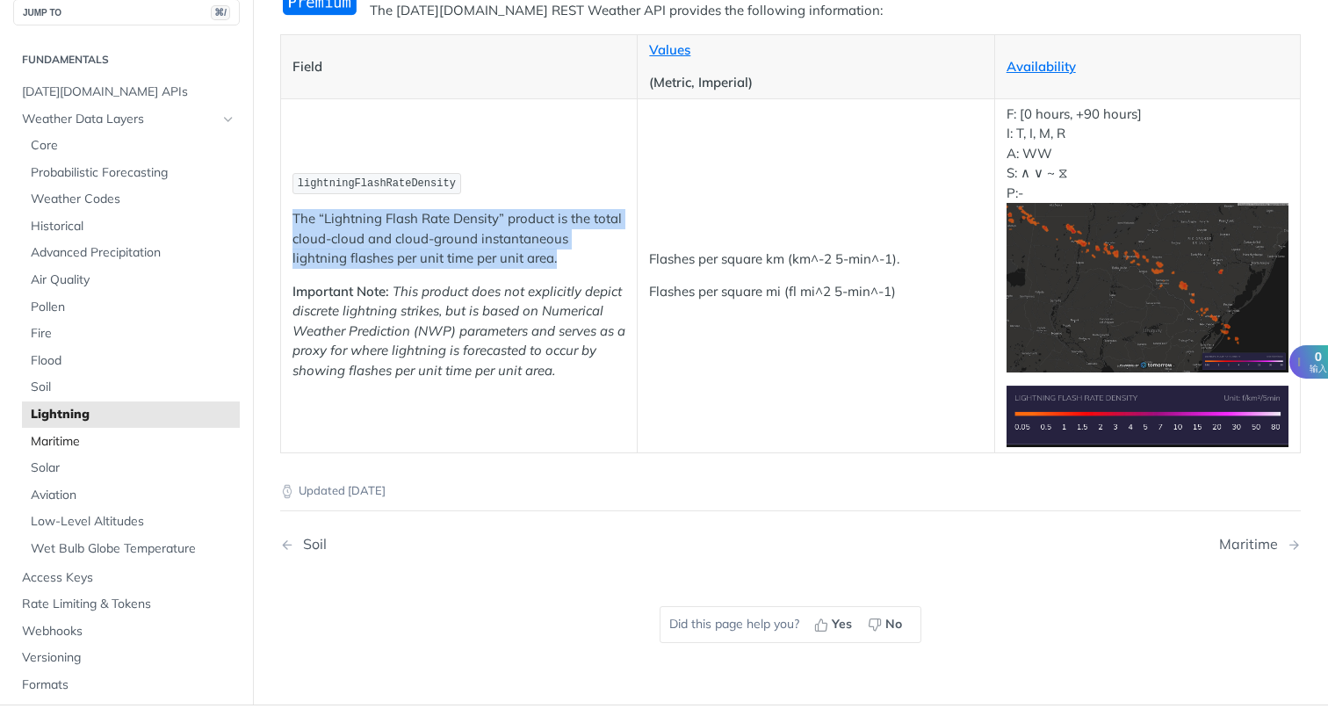
click at [101, 450] on link "Maritime" at bounding box center [131, 441] width 218 height 26
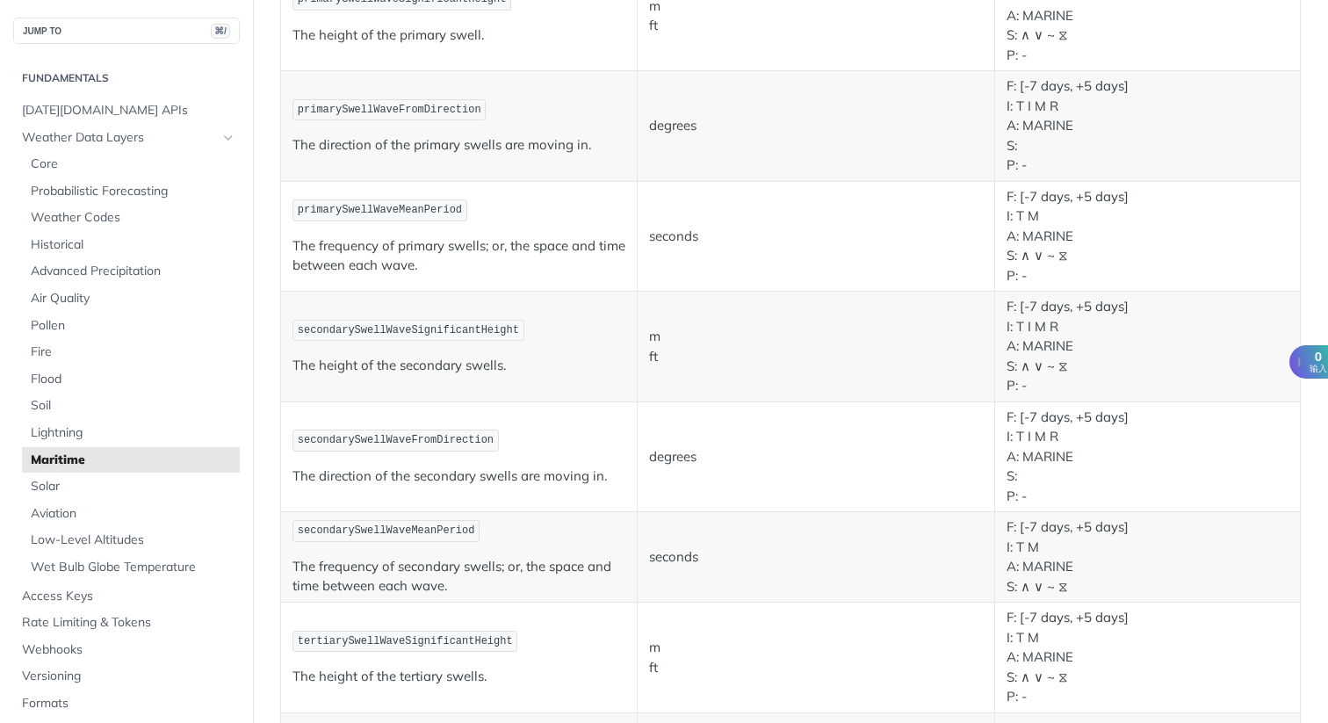
scroll to position [1086, 0]
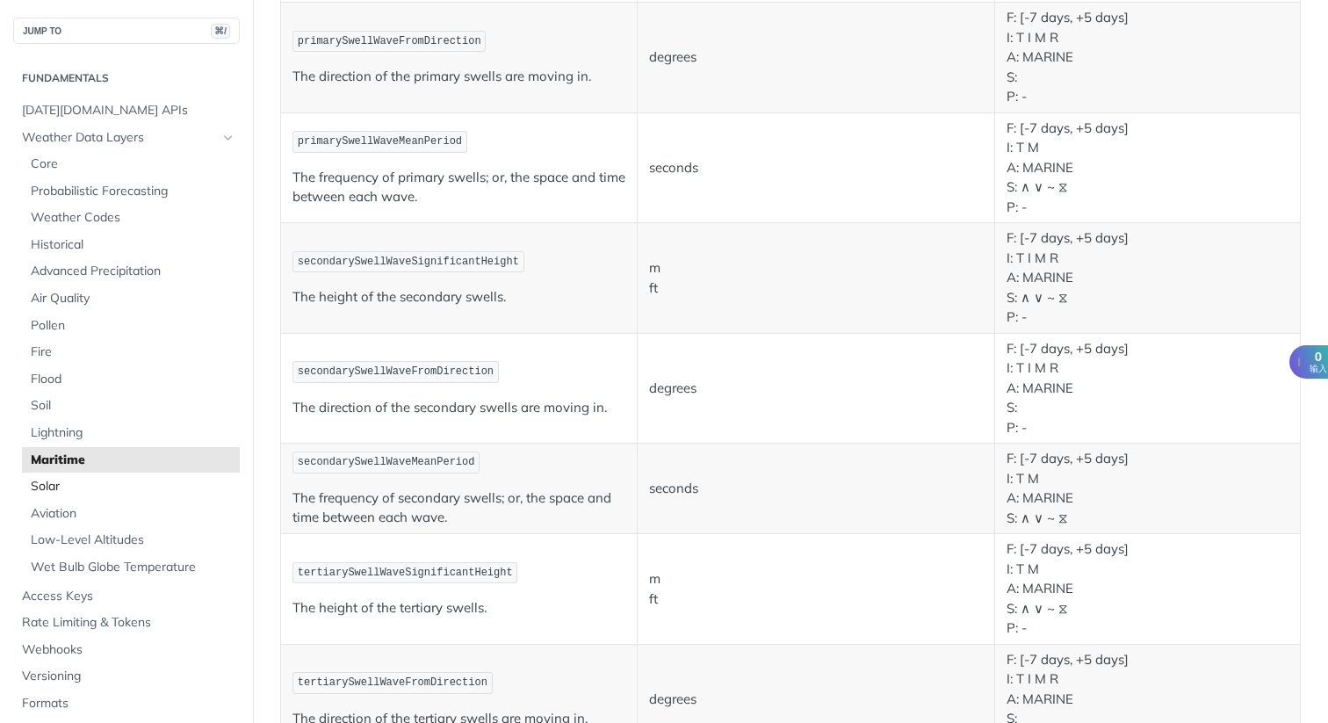
click at [78, 488] on span "Solar" at bounding box center [133, 487] width 205 height 18
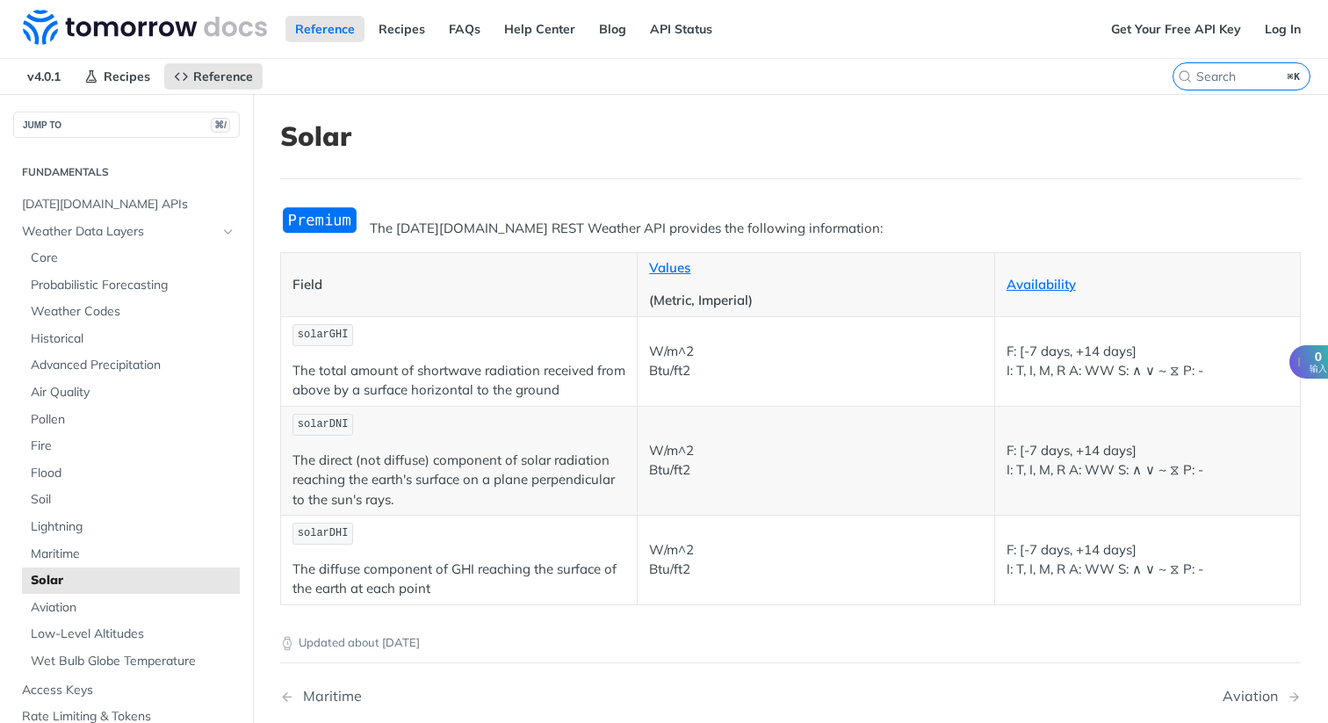
scroll to position [25, 0]
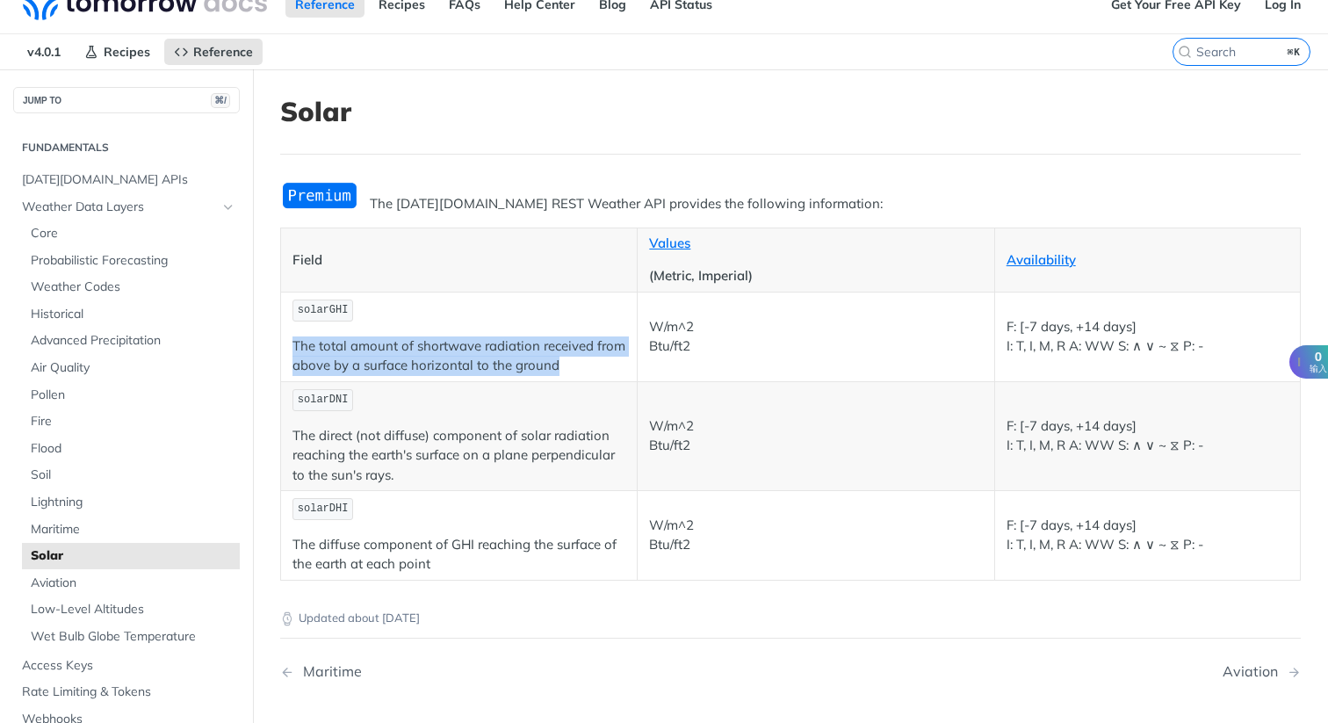
drag, startPoint x: 295, startPoint y: 346, endPoint x: 573, endPoint y: 365, distance: 278.2
click at [573, 365] on p "The total amount of shortwave radiation received from above by a surface horizo…" at bounding box center [459, 356] width 333 height 40
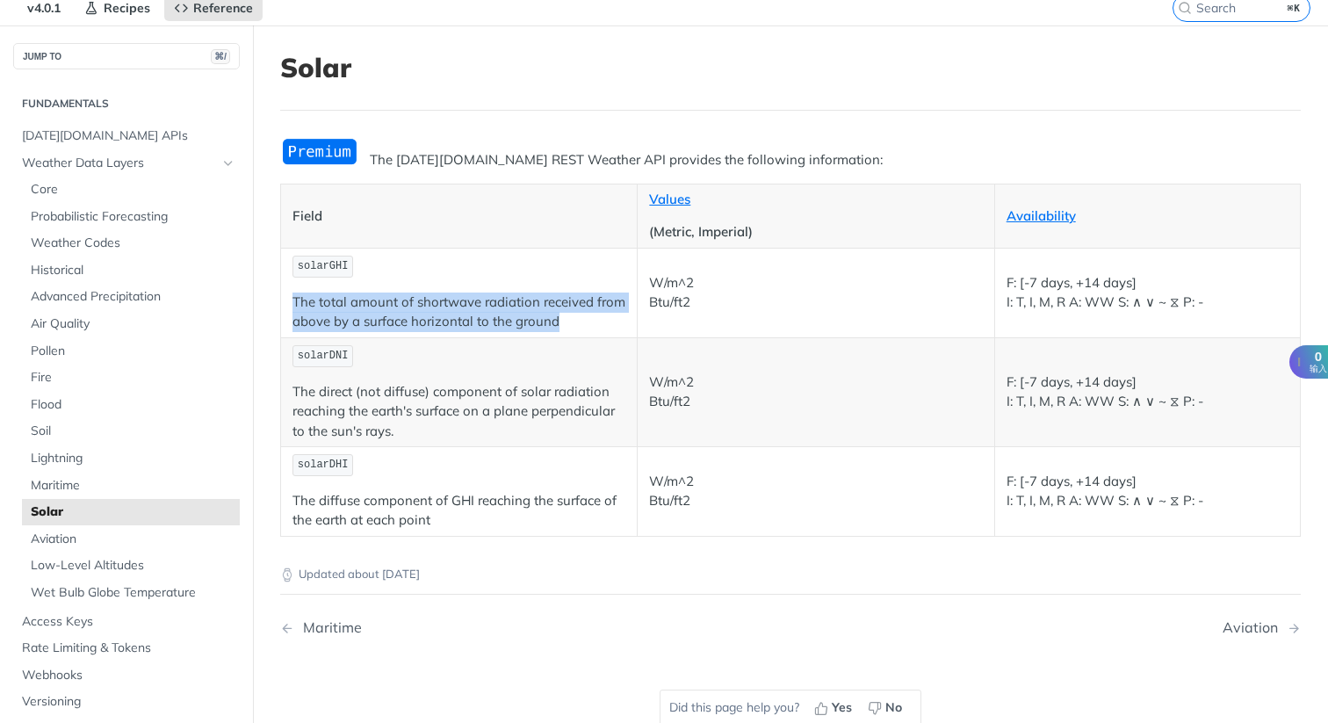
scroll to position [70, 0]
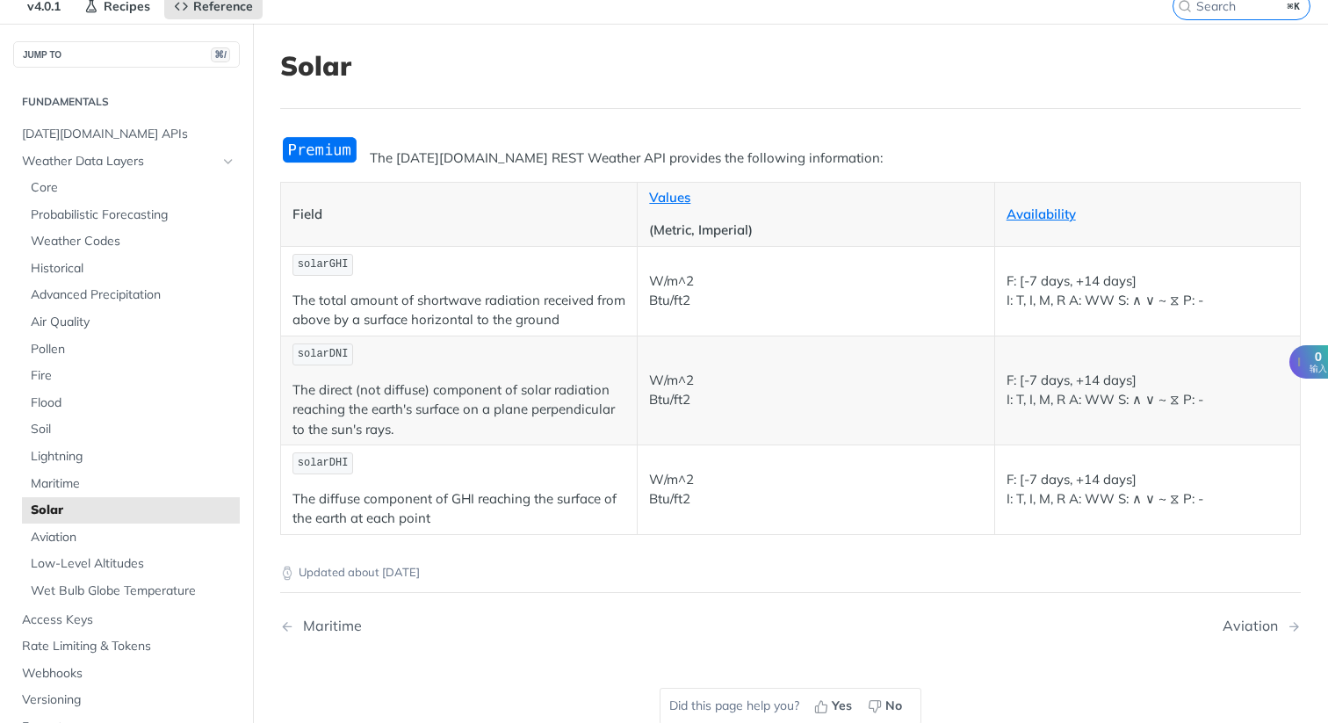
click at [365, 394] on p "The direct (not diffuse) component of solar radiation reaching the earth's surf…" at bounding box center [459, 410] width 333 height 60
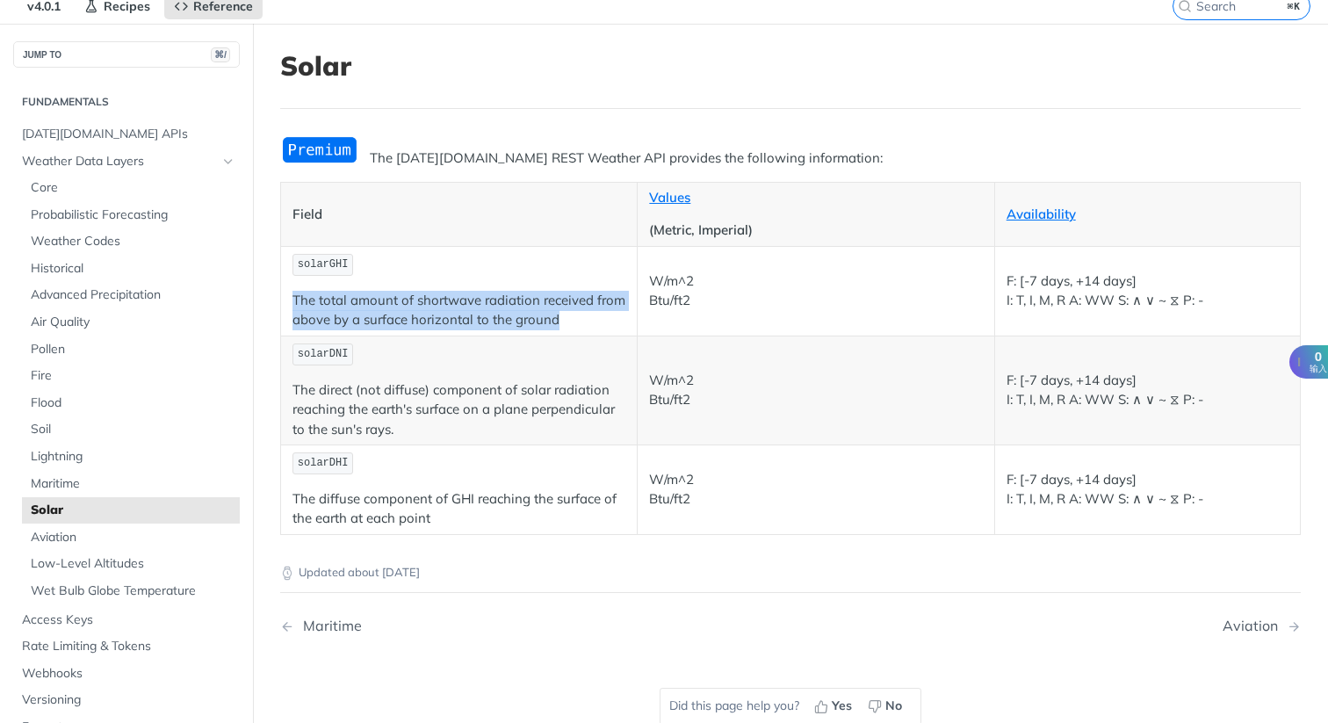
drag, startPoint x: 293, startPoint y: 298, endPoint x: 599, endPoint y: 324, distance: 307.7
click at [599, 324] on p "The total amount of shortwave radiation received from above by a surface horizo…" at bounding box center [459, 311] width 333 height 40
